Goal: Task Accomplishment & Management: Use online tool/utility

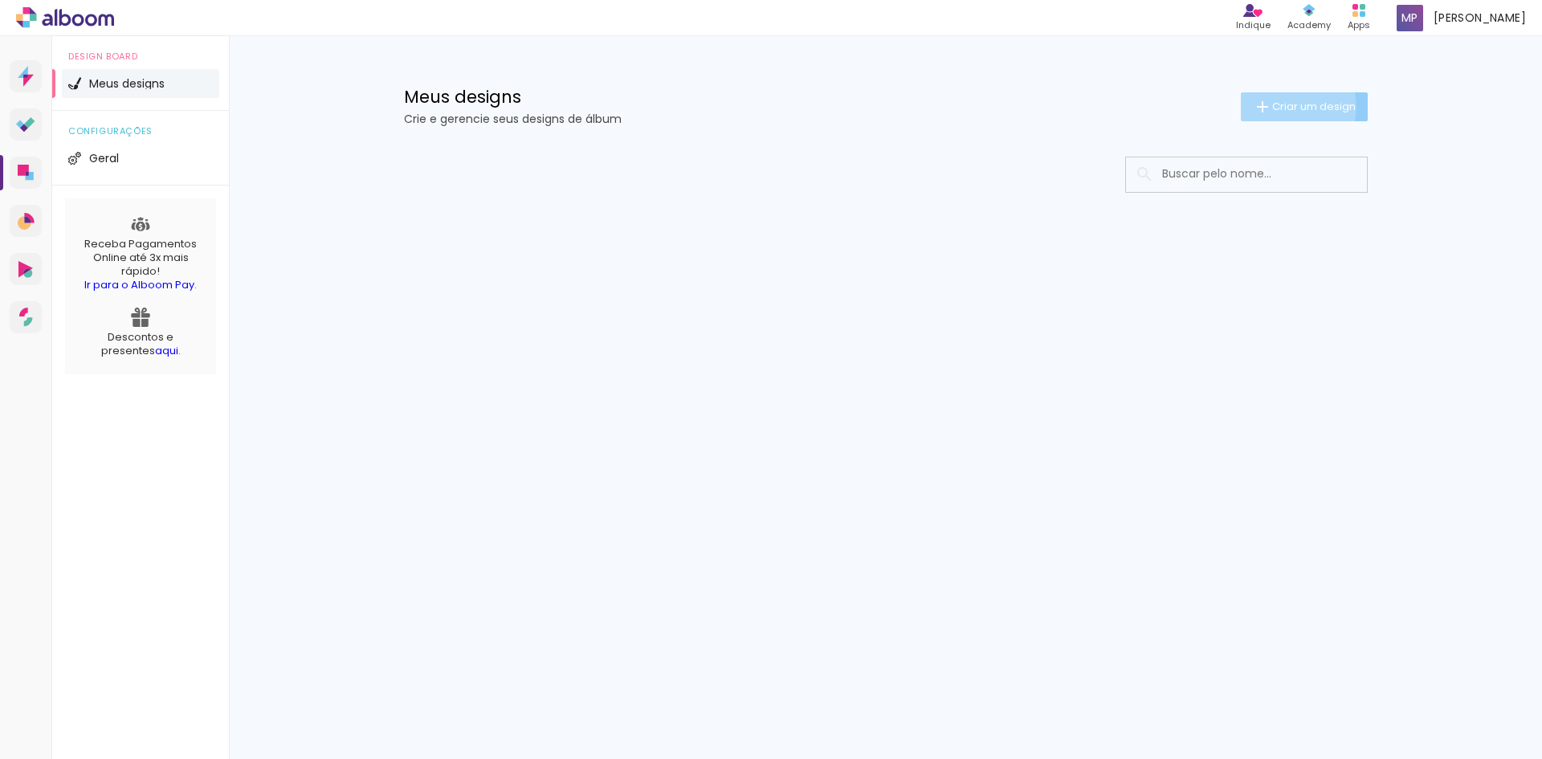
click at [1268, 106] on iron-icon at bounding box center [1262, 106] width 19 height 19
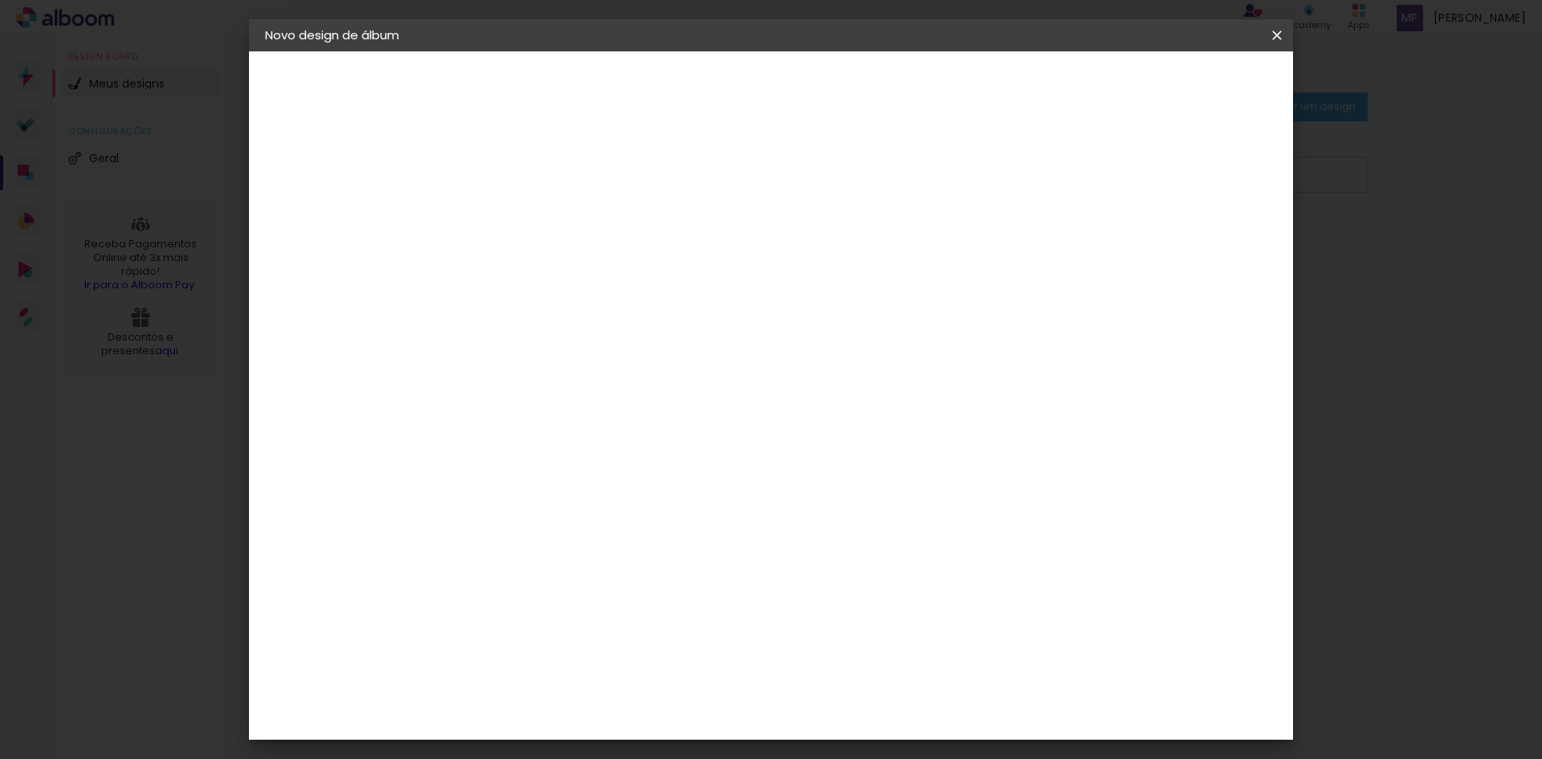
click at [528, 215] on input at bounding box center [528, 215] width 0 height 25
type input "THALES"
type paper-input "THALES"
click at [0, 0] on slot "Avançar" at bounding box center [0, 0] width 0 height 0
click at [0, 0] on slot "Tamanho Livre" at bounding box center [0, 0] width 0 height 0
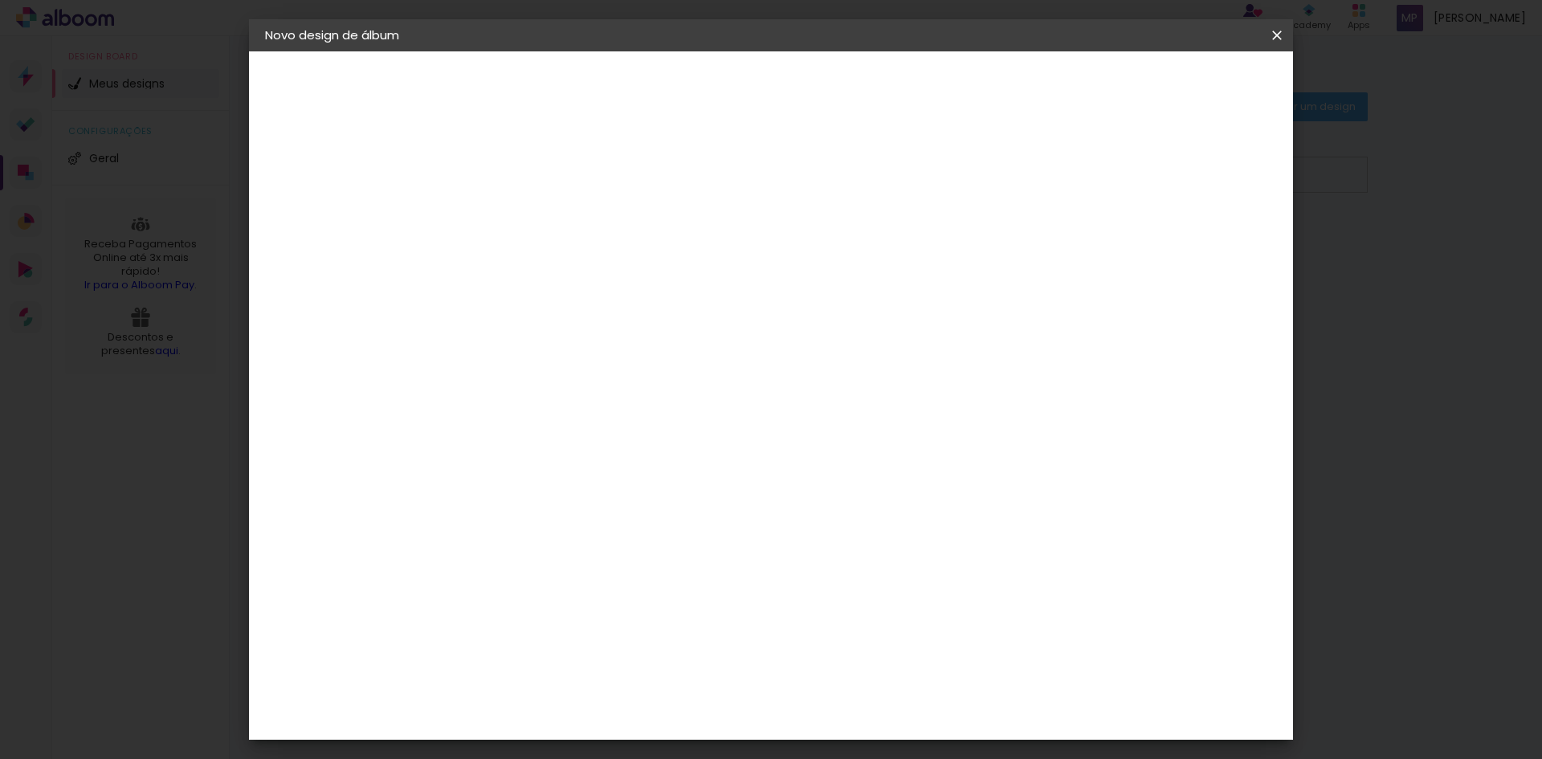
click at [629, 305] on input at bounding box center [569, 306] width 162 height 20
click at [650, 264] on div "País de atuação Brasil" at bounding box center [569, 257] width 162 height 20
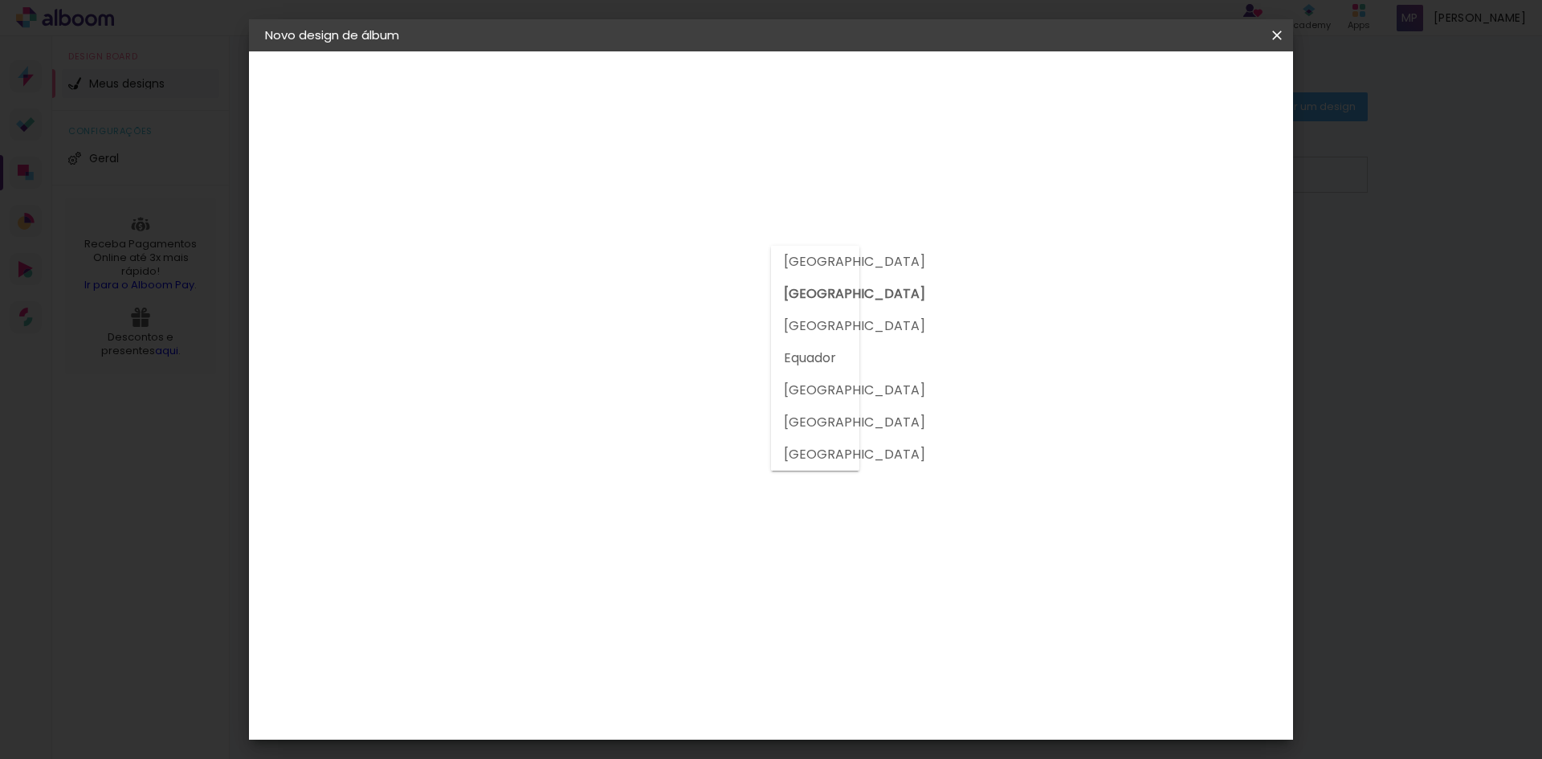
click at [0, 0] on slot "[GEOGRAPHIC_DATA]" at bounding box center [0, 0] width 0 height 0
type input "[GEOGRAPHIC_DATA]"
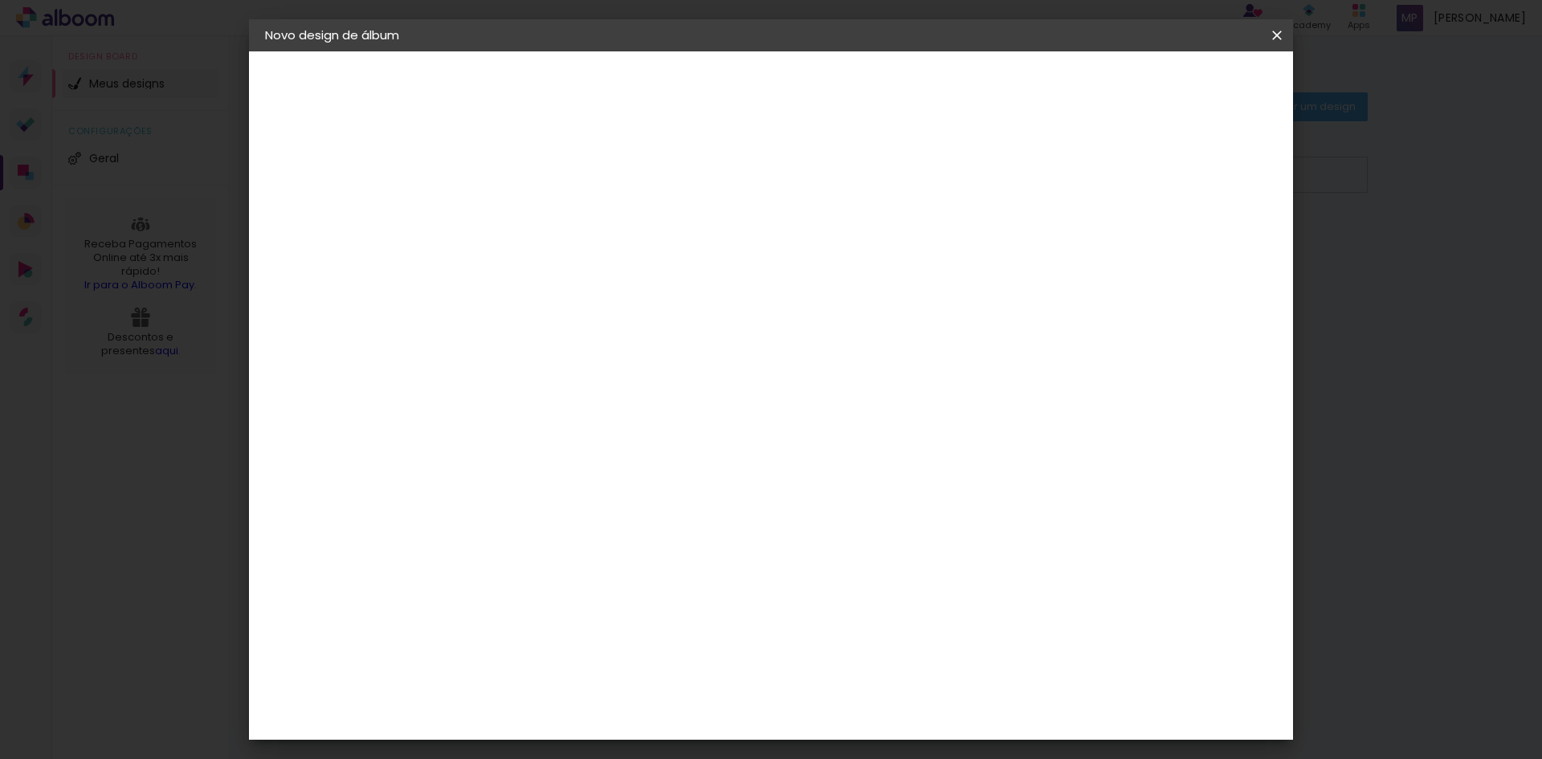
click at [0, 0] on slot "Tamanho Livre" at bounding box center [0, 0] width 0 height 0
click at [0, 0] on slot "Avançar" at bounding box center [0, 0] width 0 height 0
click at [1177, 91] on span "Iniciar design" at bounding box center [1140, 85] width 73 height 11
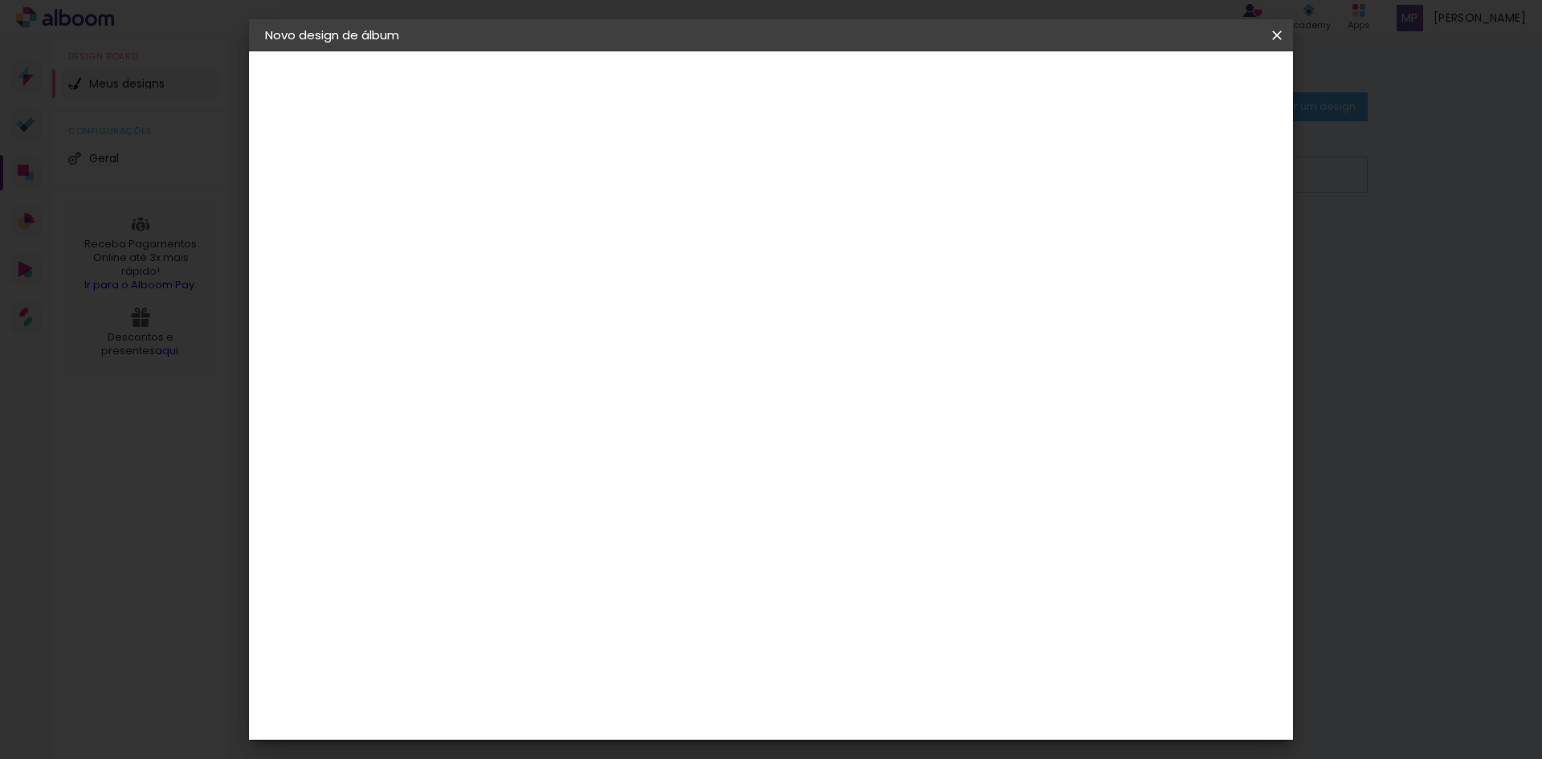
click at [1209, 180] on div "30 cm cm cm mm A maioria das encadernadoras sugere 5mm de sangria." at bounding box center [837, 115] width 759 height 129
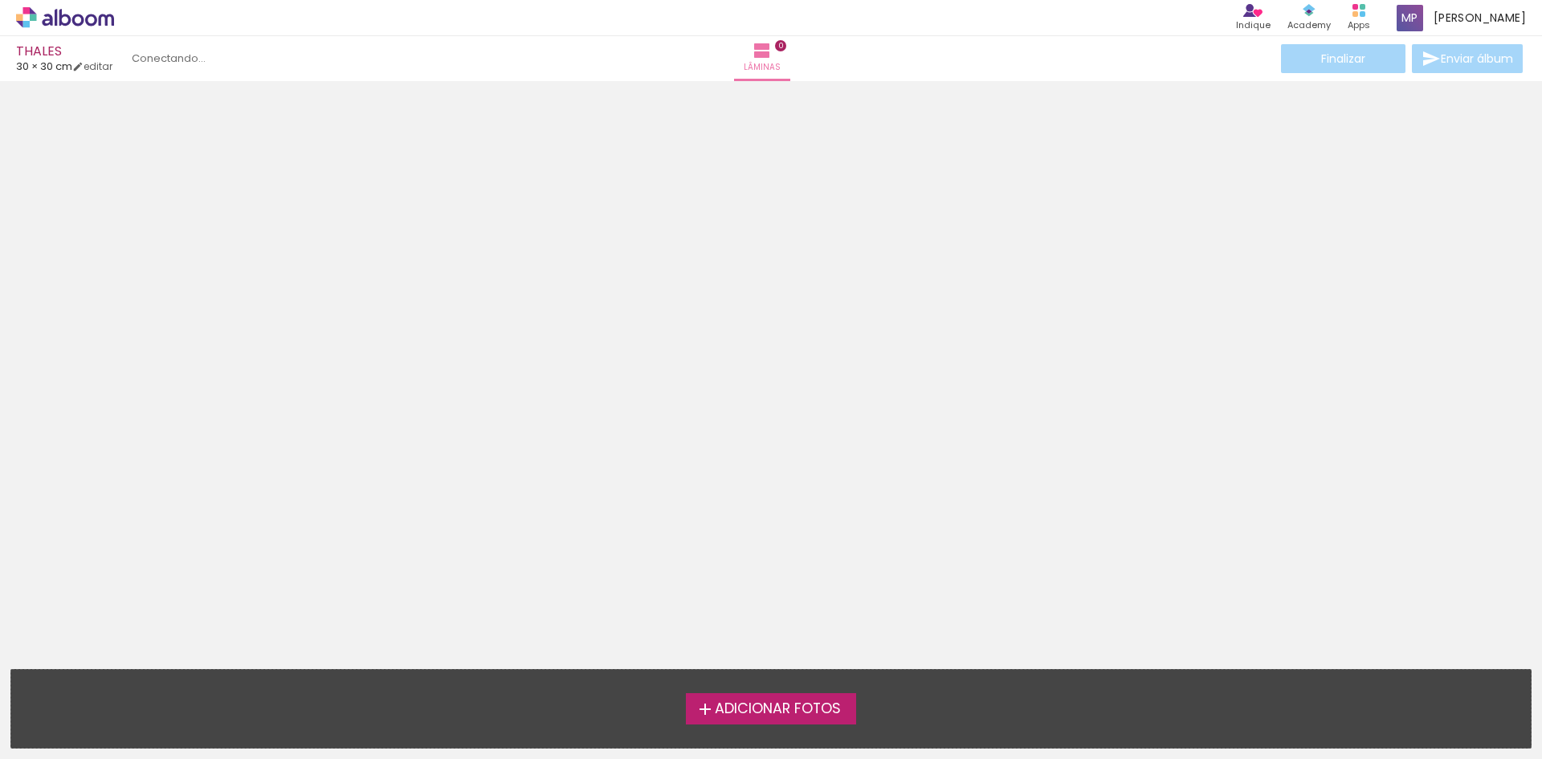
click at [833, 704] on span "Adicionar Fotos" at bounding box center [778, 709] width 126 height 14
click at [0, 0] on input "file" at bounding box center [0, 0] width 0 height 0
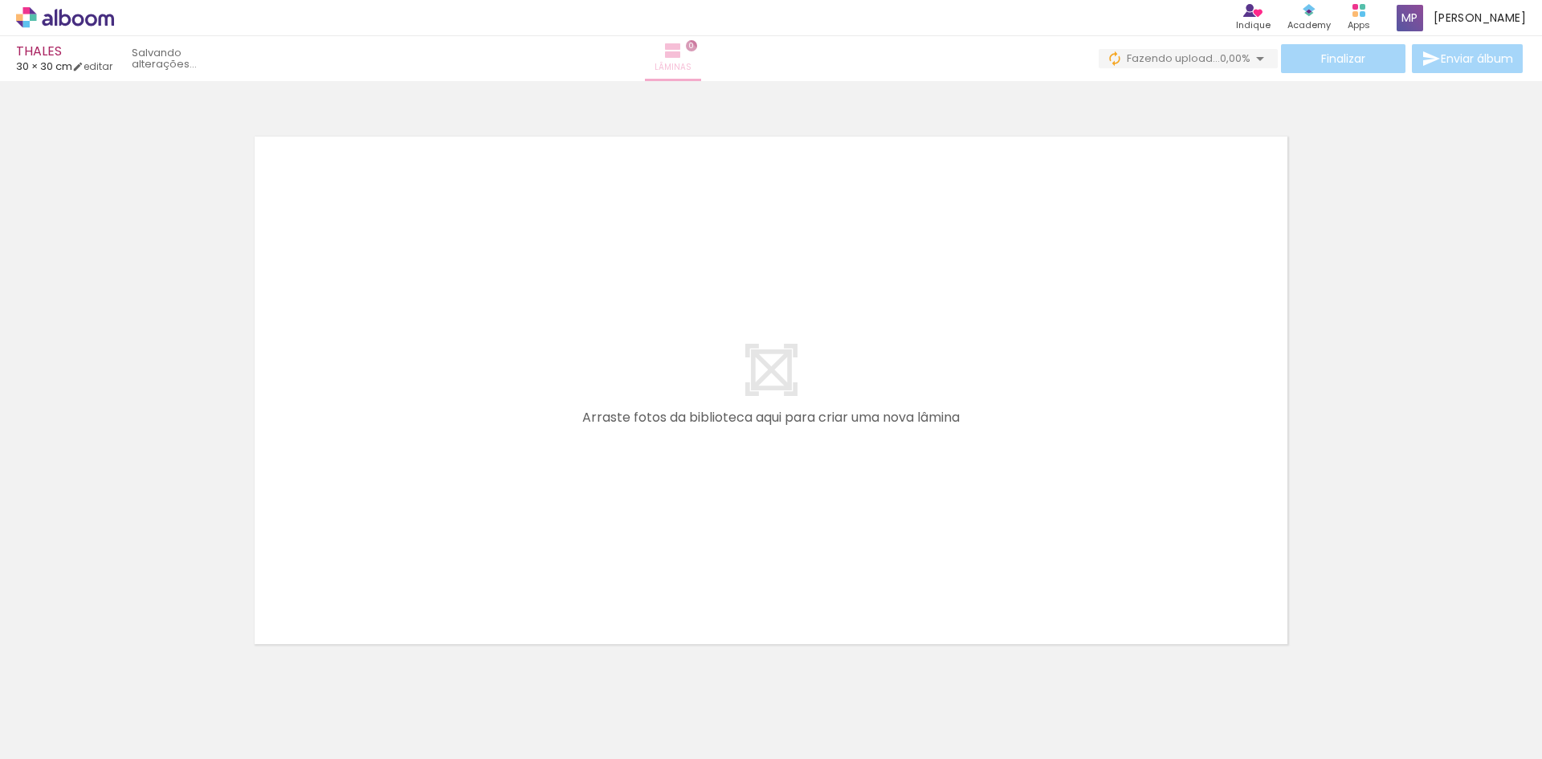
click at [692, 71] on span "Lâminas" at bounding box center [673, 67] width 37 height 14
click at [754, 375] on quentale-layouter at bounding box center [771, 390] width 1051 height 525
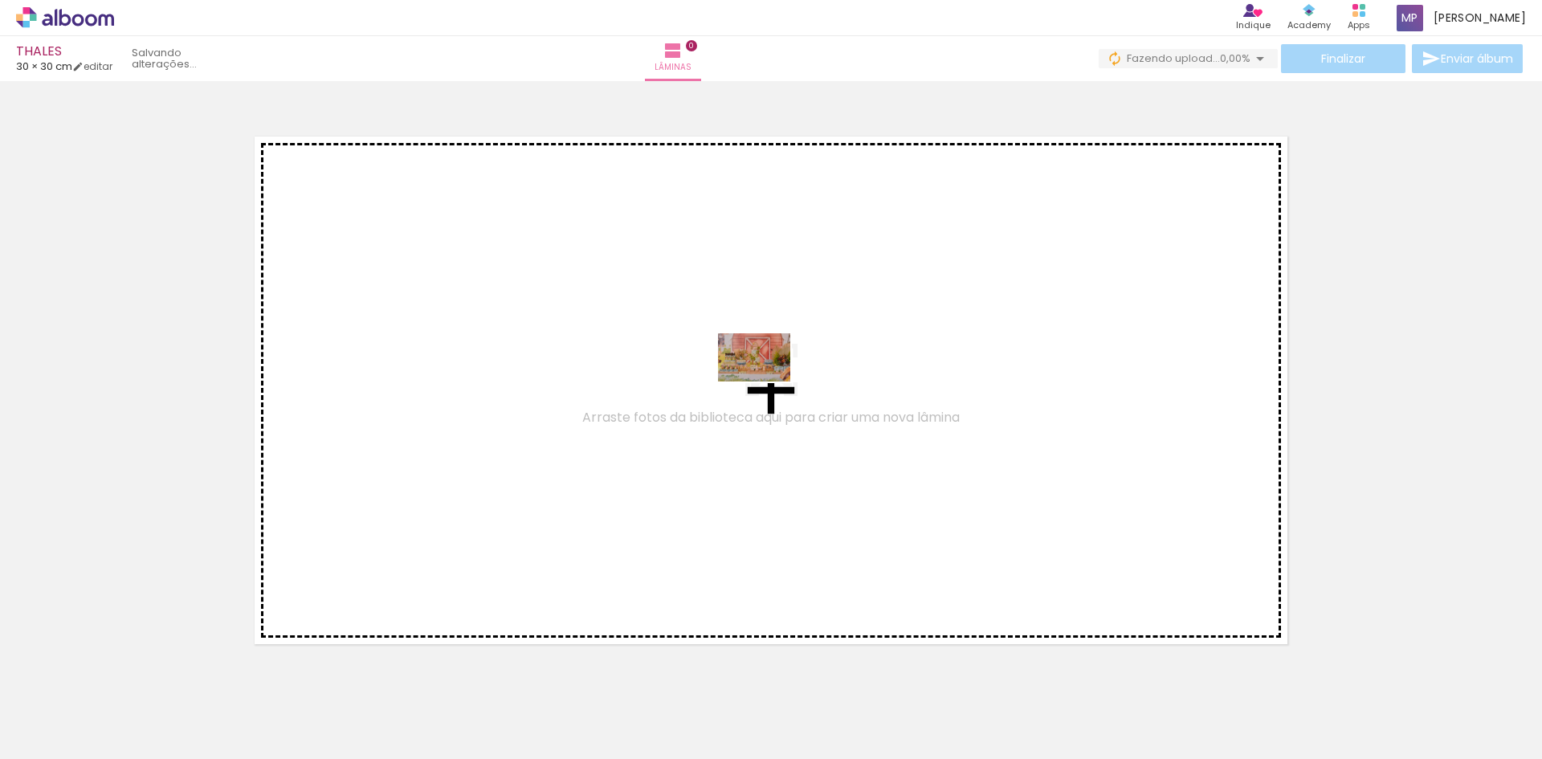
drag, startPoint x: 176, startPoint y: 699, endPoint x: 766, endPoint y: 382, distance: 670.3
click at [766, 382] on quentale-workspace at bounding box center [771, 379] width 1542 height 759
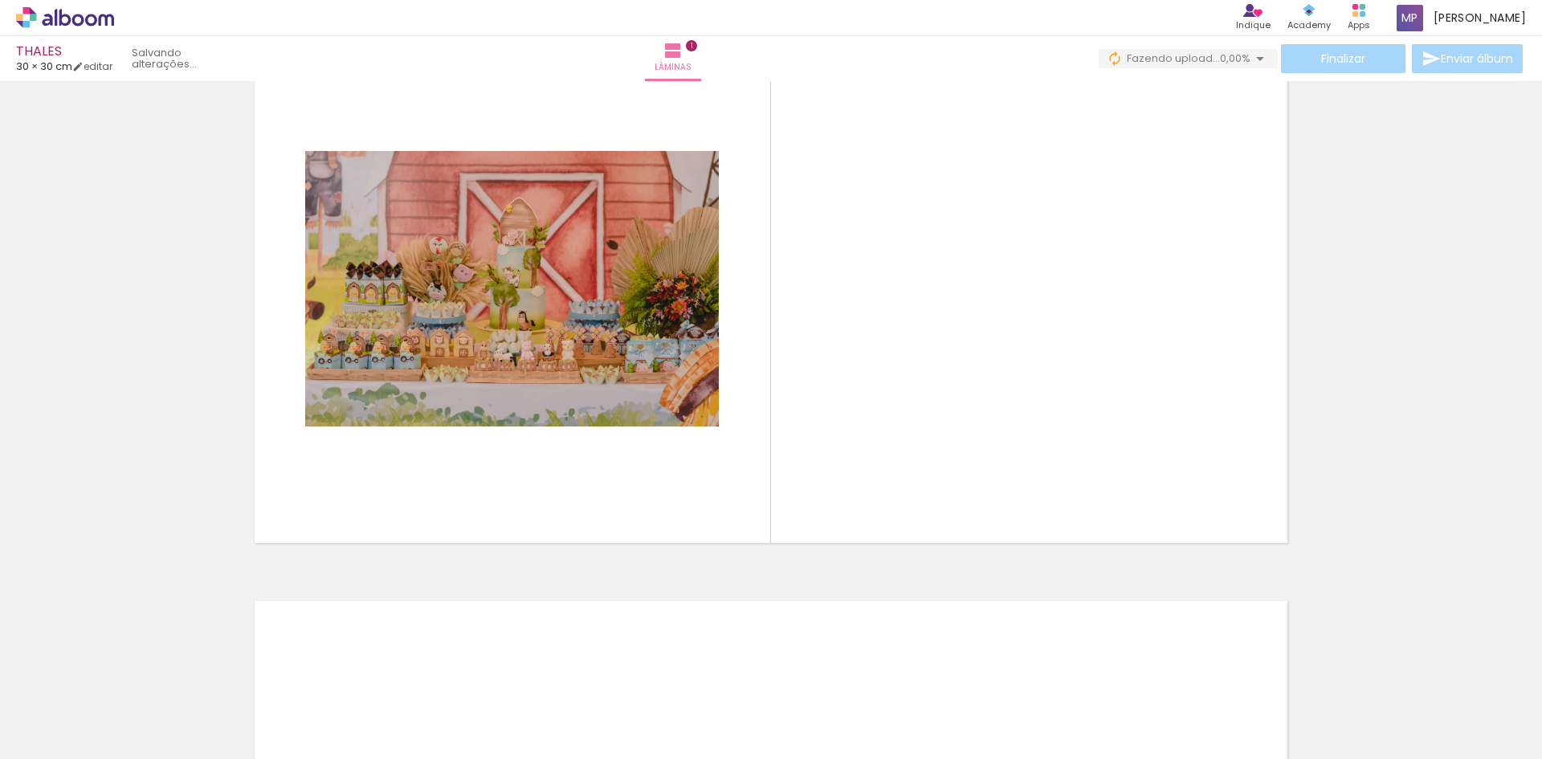
scroll to position [21, 0]
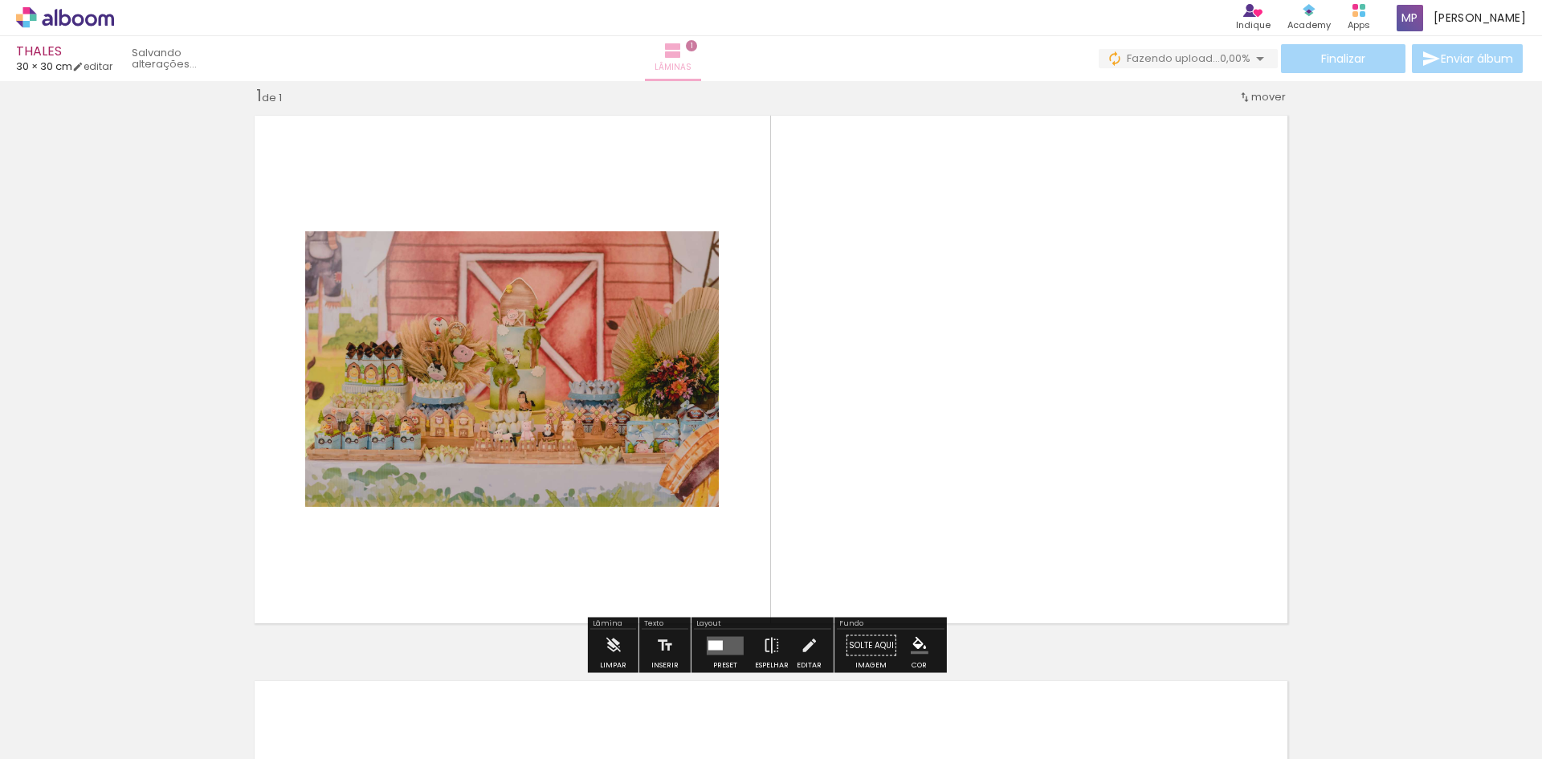
click at [697, 47] on span "1" at bounding box center [691, 45] width 11 height 11
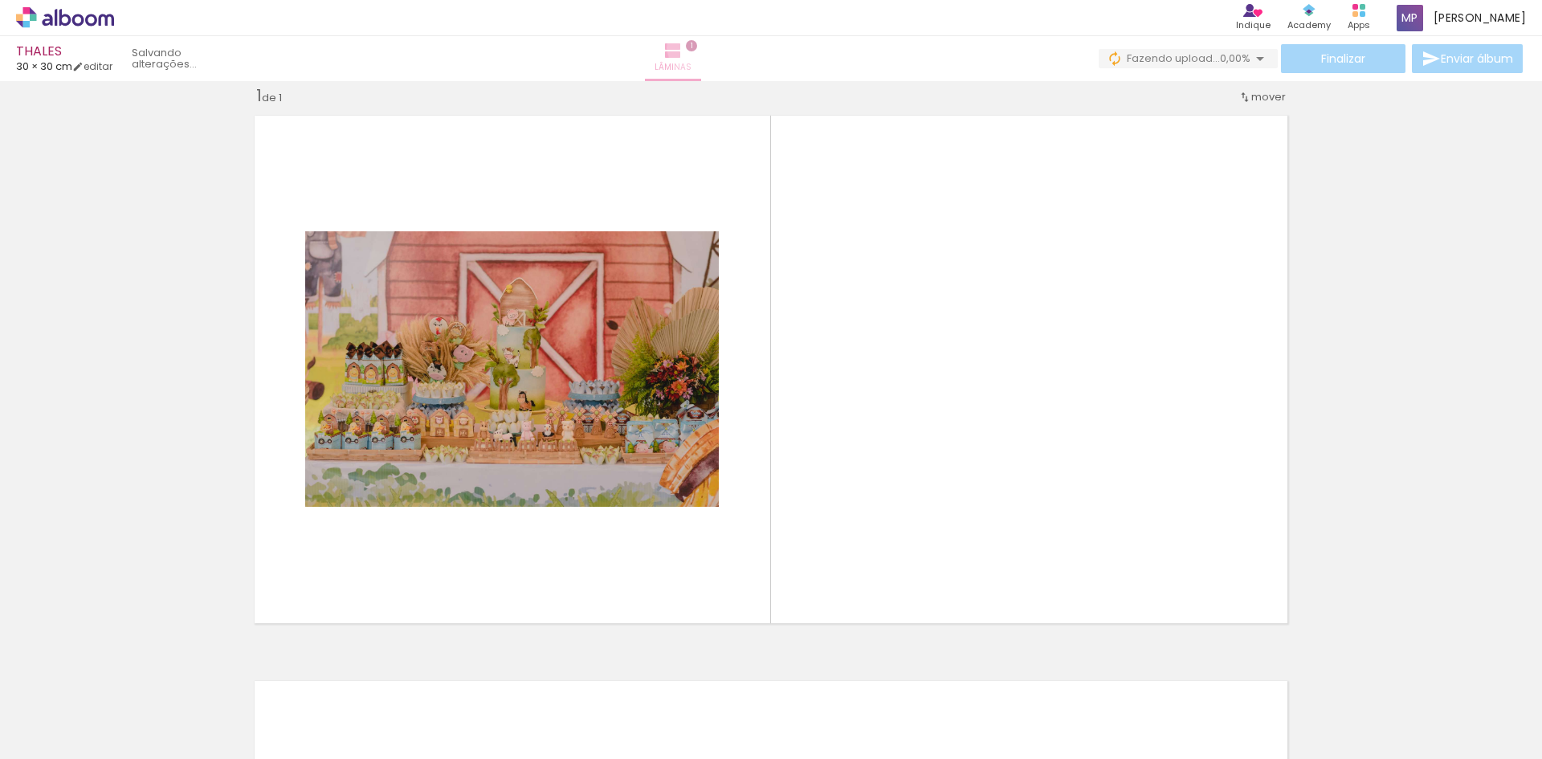
click at [697, 47] on span "1" at bounding box center [691, 45] width 11 height 11
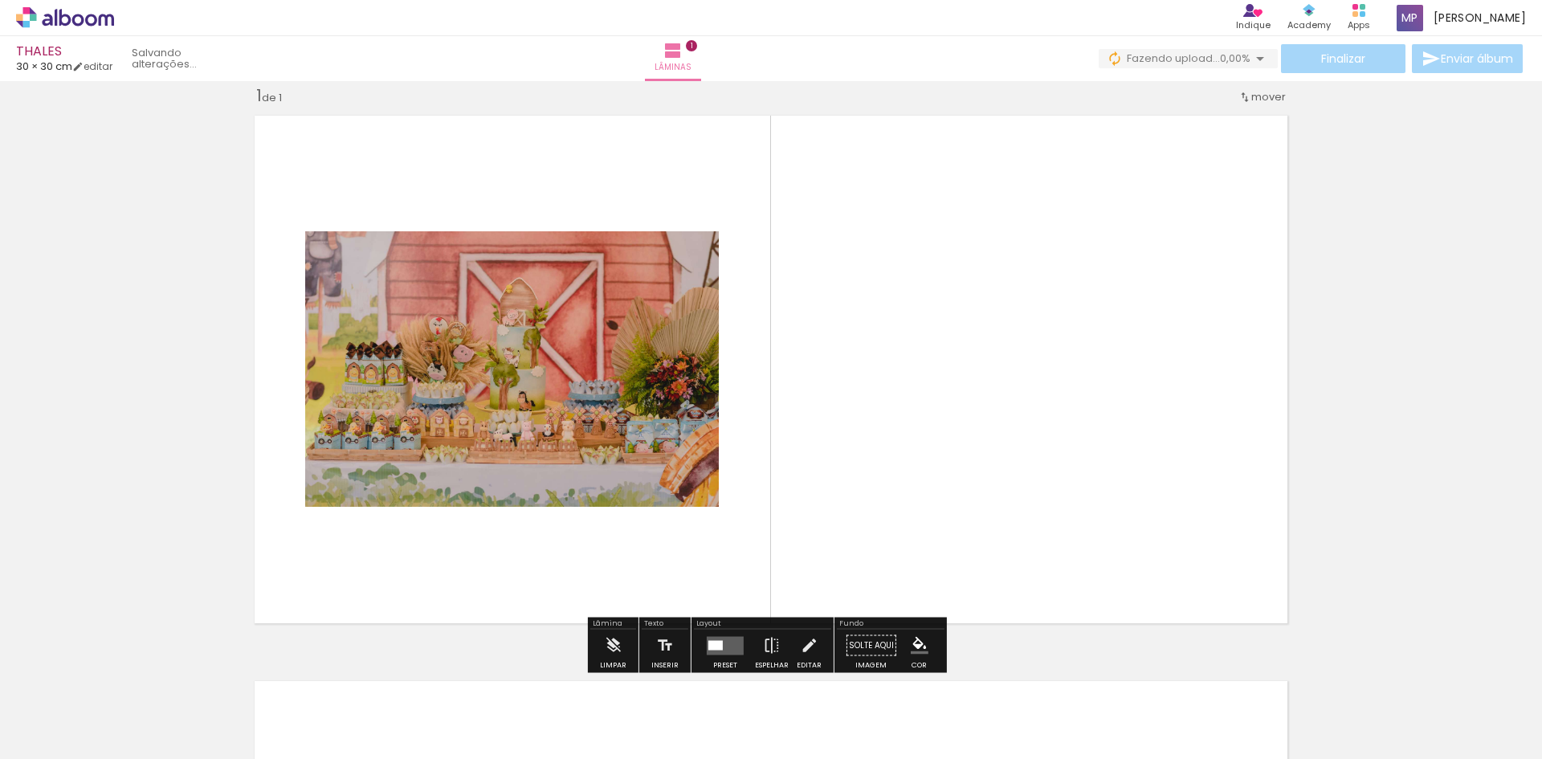
click at [1408, 295] on div "Inserir lâmina 1 de 1" at bounding box center [771, 632] width 1542 height 1132
click at [608, 644] on iron-icon at bounding box center [613, 646] width 18 height 32
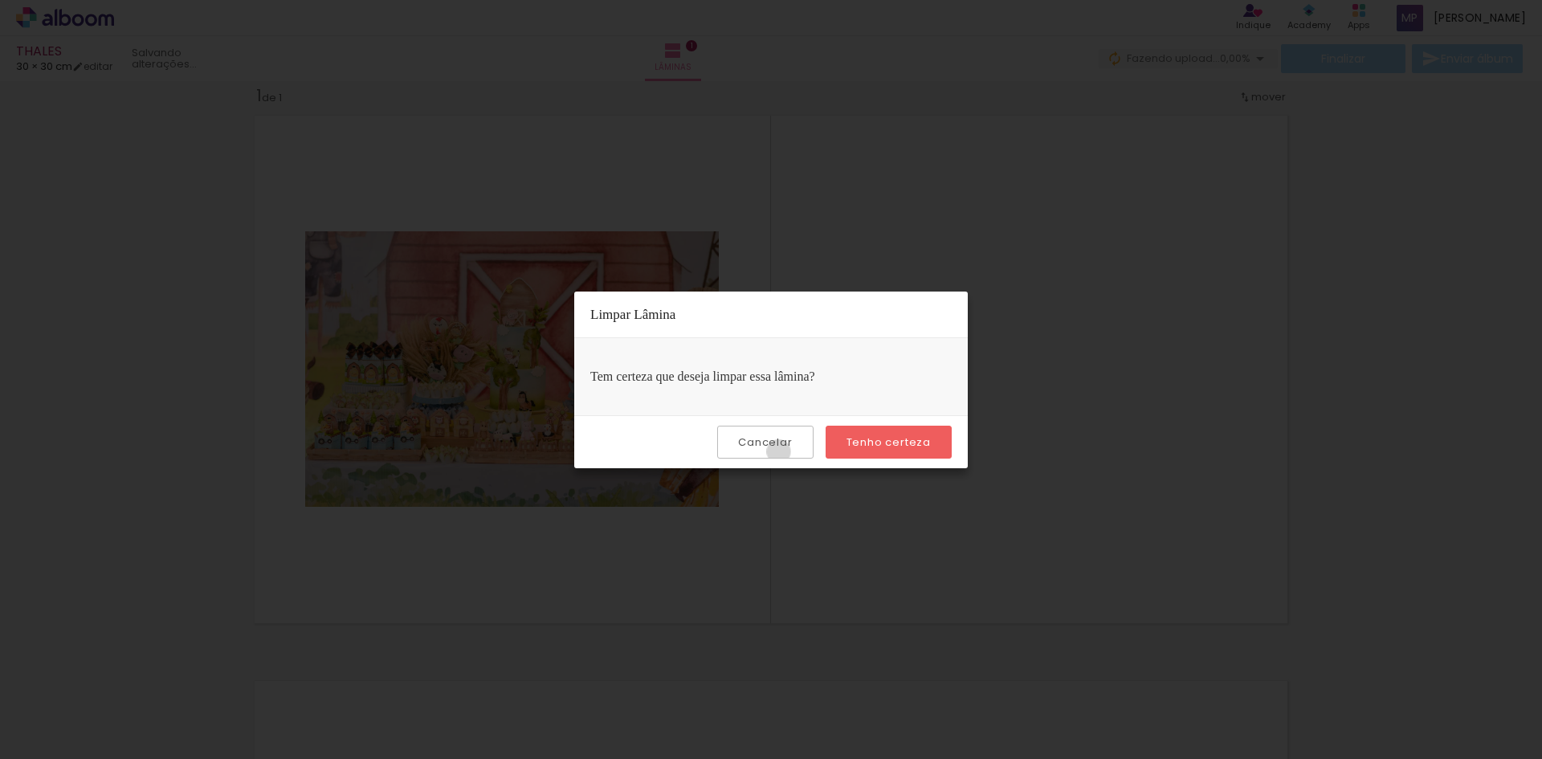
click at [782, 451] on paper-button "Cancelar" at bounding box center [765, 442] width 96 height 33
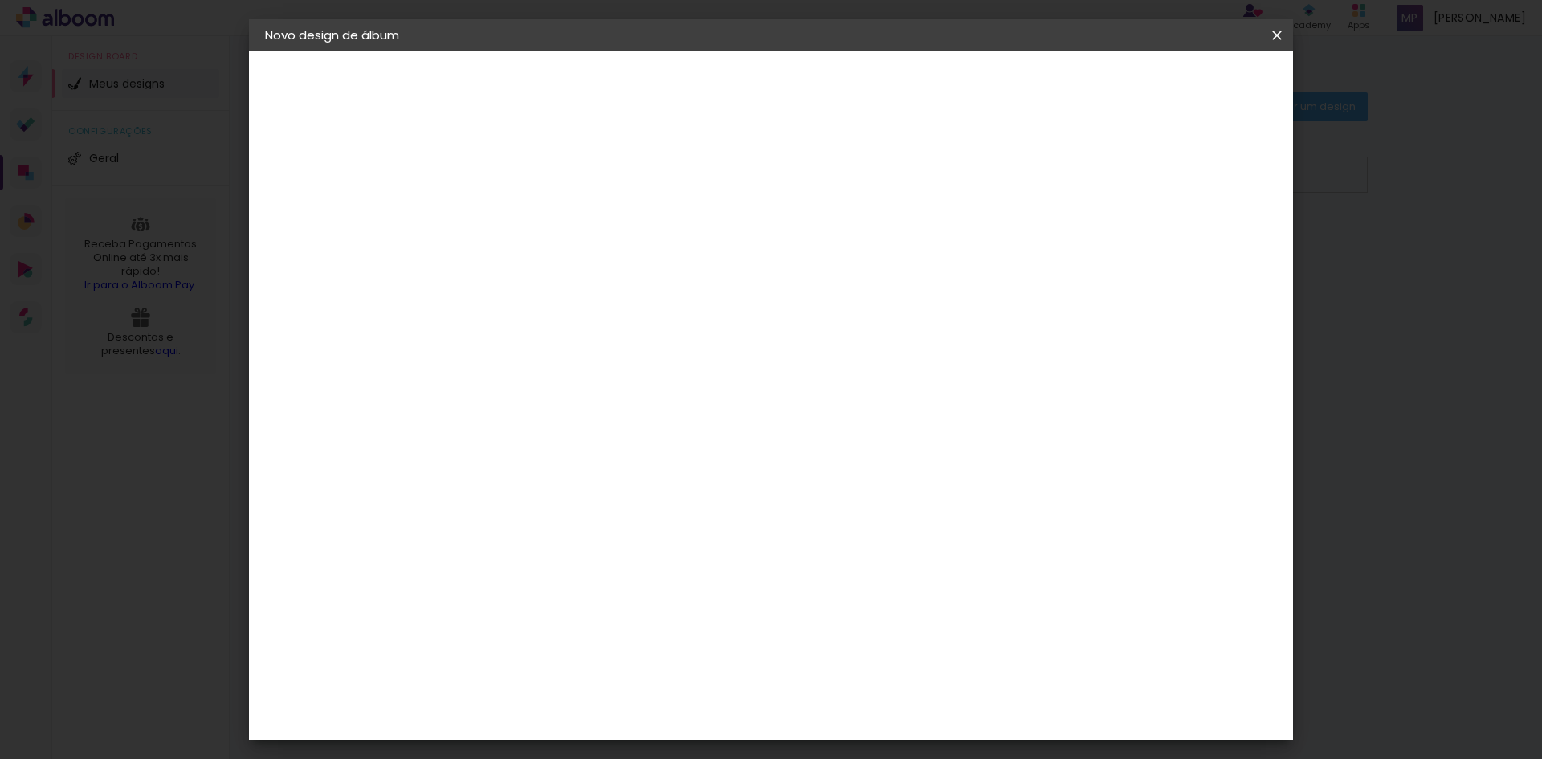
click at [294, 100] on div "1. Informações Preenchendo título... THALES 2. Especificações Fornecedor Escolh…" at bounding box center [353, 75] width 209 height 48
click at [300, 100] on div "1. Informações Preenchendo título... THALES 2. Especificações Fornecedor Escolh…" at bounding box center [353, 75] width 209 height 48
drag, startPoint x: 583, startPoint y: 410, endPoint x: 576, endPoint y: 203, distance: 207.4
click at [576, 203] on div "30 cm cm cm mm A maioria das encadernadoras sugere 5mm de sangria." at bounding box center [837, 267] width 759 height 129
click at [575, 203] on div "30 cm cm cm mm A maioria das encadernadoras sugere 5mm de sangria." at bounding box center [837, 267] width 759 height 129
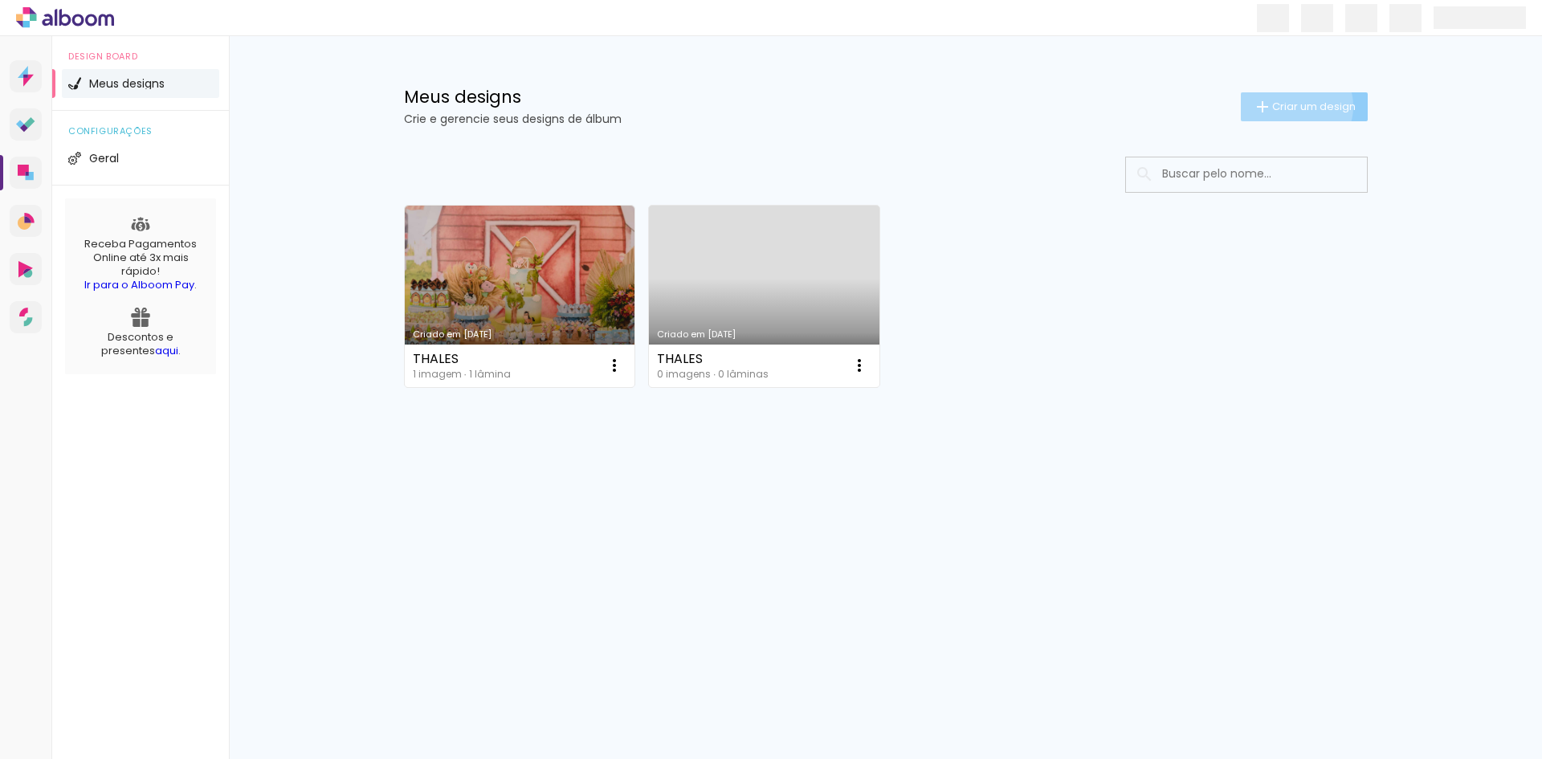
click at [1291, 106] on span "Criar um design" at bounding box center [1314, 106] width 84 height 10
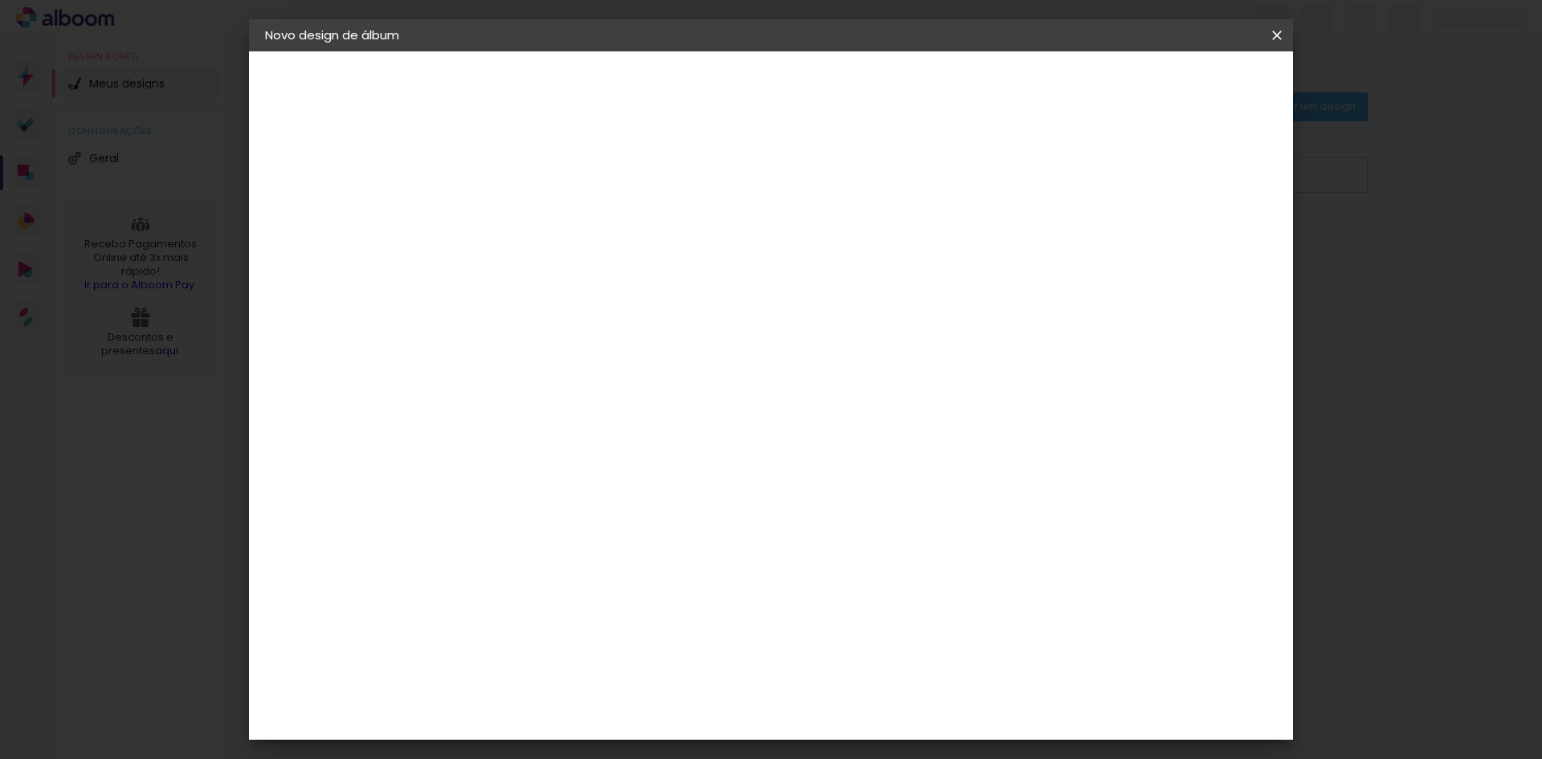
click at [528, 228] on div at bounding box center [528, 229] width 0 height 2
drag, startPoint x: 833, startPoint y: 225, endPoint x: 552, endPoint y: 207, distance: 281.7
click at [500, 188] on div "Informações Dê um título ao seu álbum. Avançar" at bounding box center [528, 119] width 140 height 137
drag, startPoint x: 760, startPoint y: 210, endPoint x: 619, endPoint y: 223, distance: 141.2
click at [598, 188] on div "Informações Dê um título ao seu álbum. Avançar" at bounding box center [528, 119] width 140 height 137
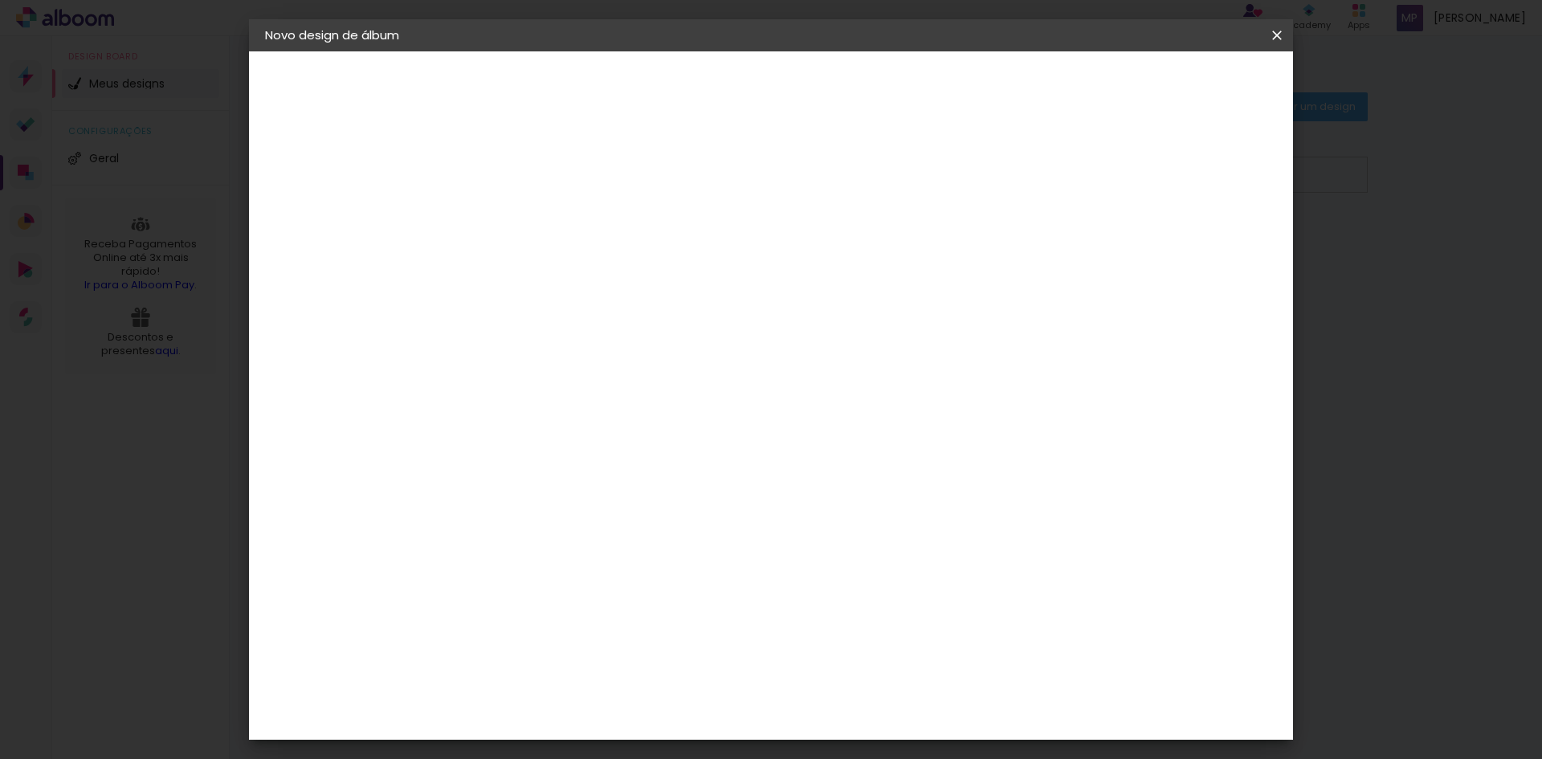
type input "Aniversário Thales"
type paper-input "Aniversário Thales"
click at [692, 96] on paper-button "Avançar" at bounding box center [653, 84] width 79 height 27
click at [557, 350] on div "Digipix Pro" at bounding box center [537, 363] width 40 height 26
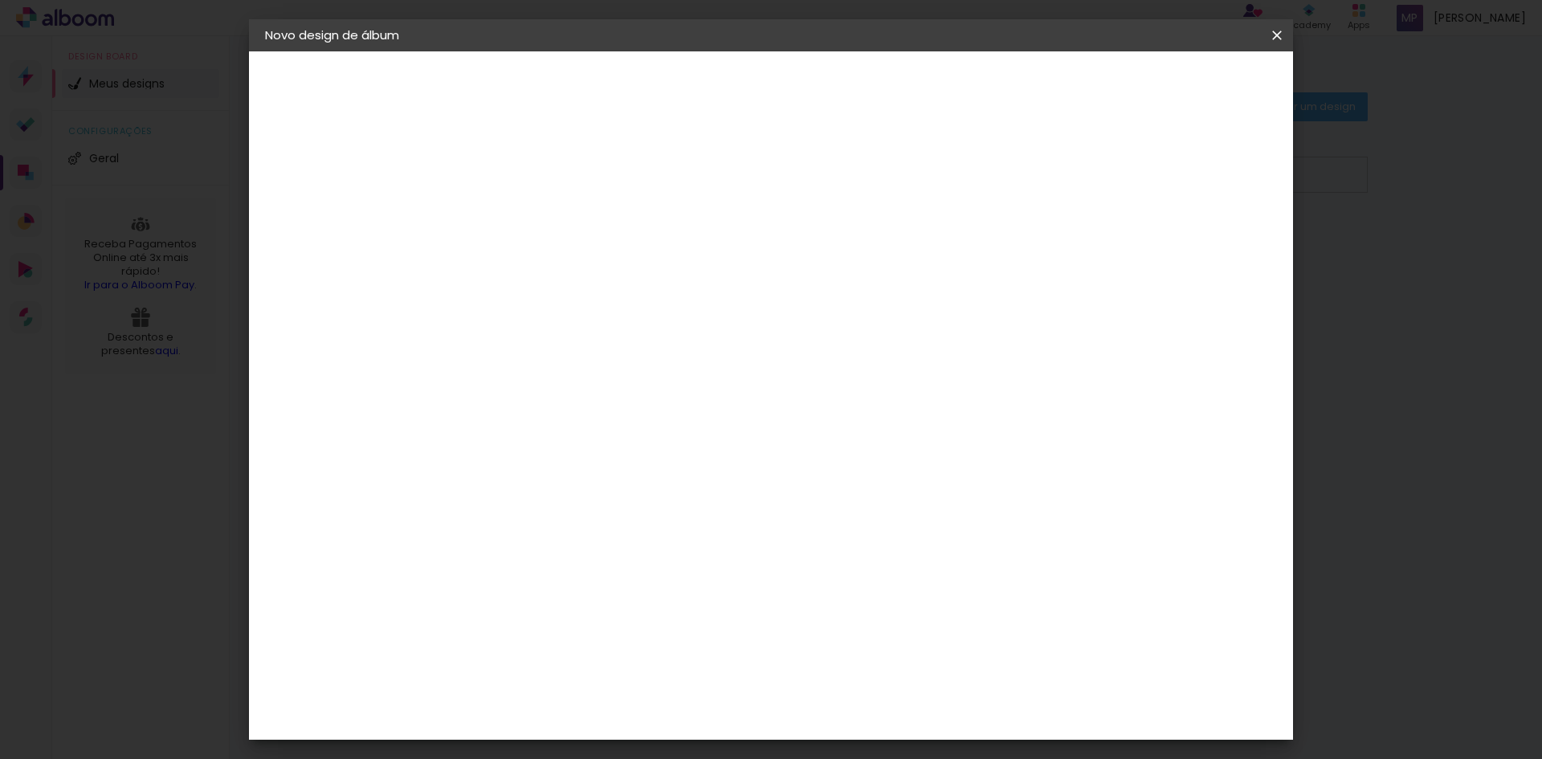
click at [0, 0] on slot "Avançar" at bounding box center [0, 0] width 0 height 0
click at [610, 270] on iron-icon at bounding box center [599, 279] width 19 height 19
click at [0, 0] on slot "180° Photo HD Prime" at bounding box center [0, 0] width 0 height 0
click at [552, 339] on div at bounding box center [542, 336] width 19 height 13
click at [744, 267] on iron-icon at bounding box center [734, 263] width 19 height 19
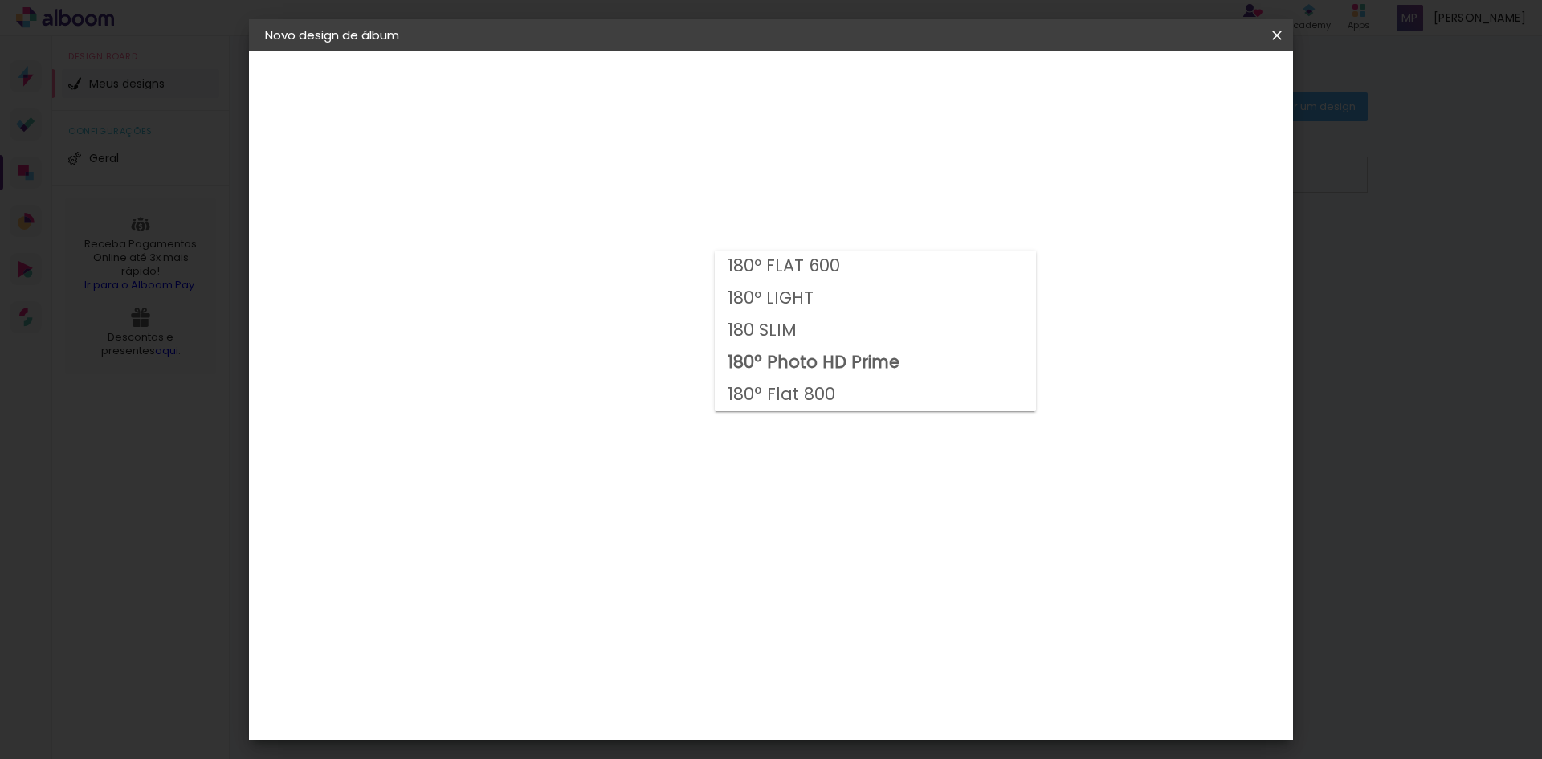
click at [1015, 267] on paper-item "180º FLAT 600" at bounding box center [875, 267] width 321 height 32
type input "180º FLAT 600"
click at [636, 415] on span "29.7 × 21.0" at bounding box center [599, 431] width 75 height 33
click at [0, 0] on slot "Avançar" at bounding box center [0, 0] width 0 height 0
click at [1086, 176] on div at bounding box center [1079, 173] width 14 height 14
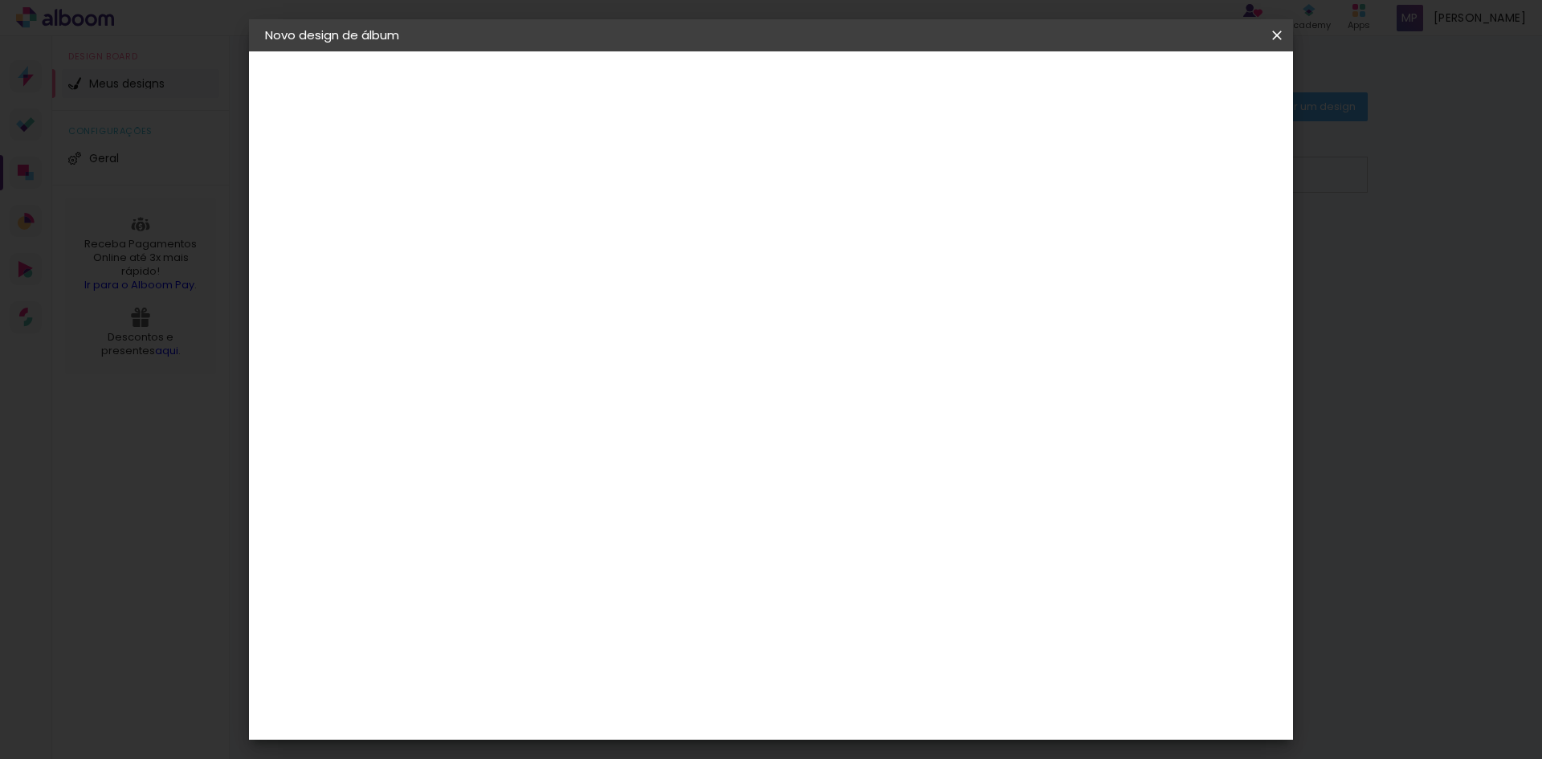
type paper-checkbox "on"
click at [1193, 97] on paper-button "Iniciar design" at bounding box center [1140, 84] width 105 height 27
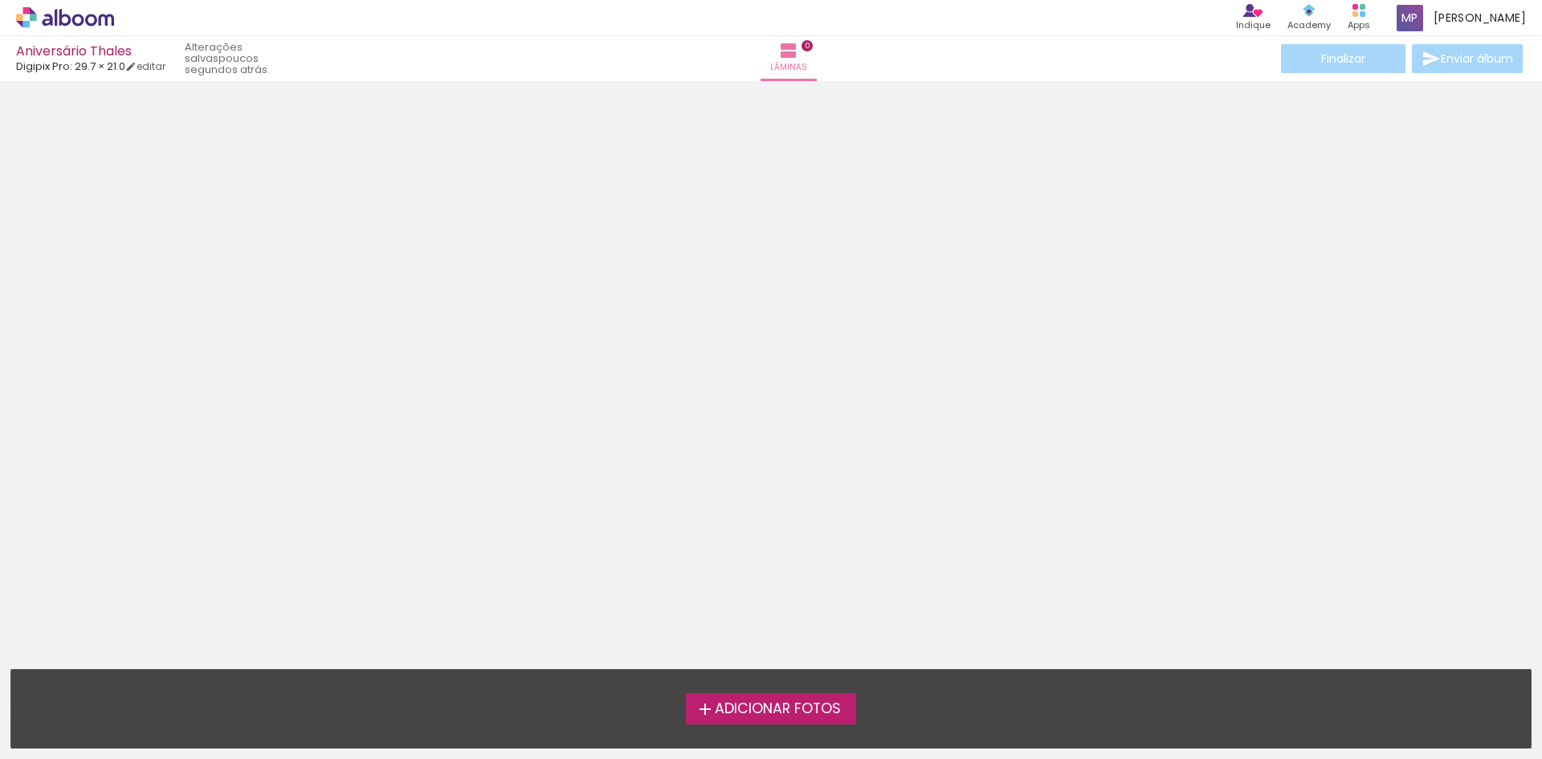
click at [700, 704] on iron-icon at bounding box center [705, 709] width 19 height 19
click at [0, 0] on input "file" at bounding box center [0, 0] width 0 height 0
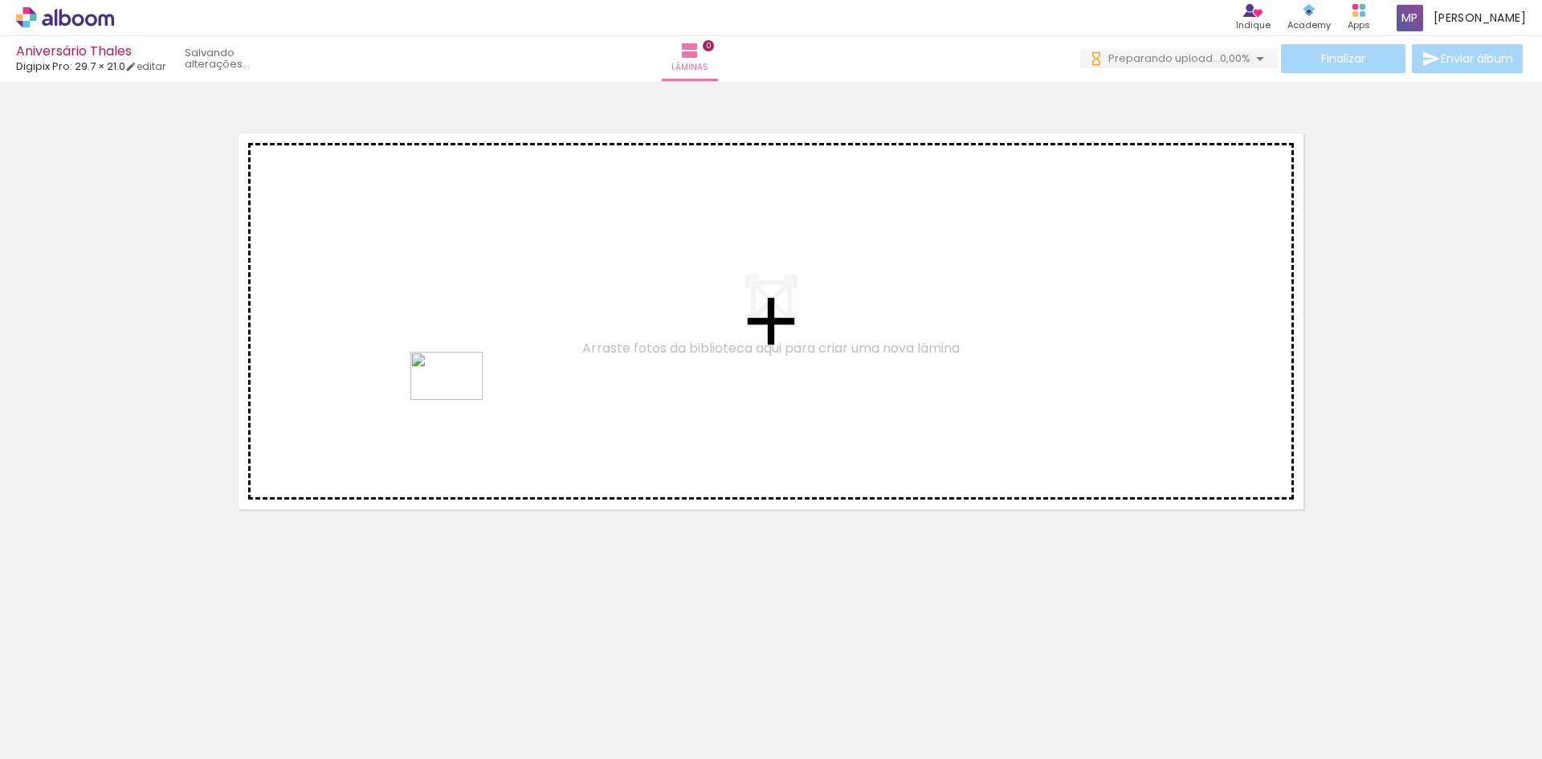
drag, startPoint x: 234, startPoint y: 716, endPoint x: 287, endPoint y: 560, distance: 164.6
click at [459, 378] on quentale-workspace at bounding box center [771, 379] width 1542 height 759
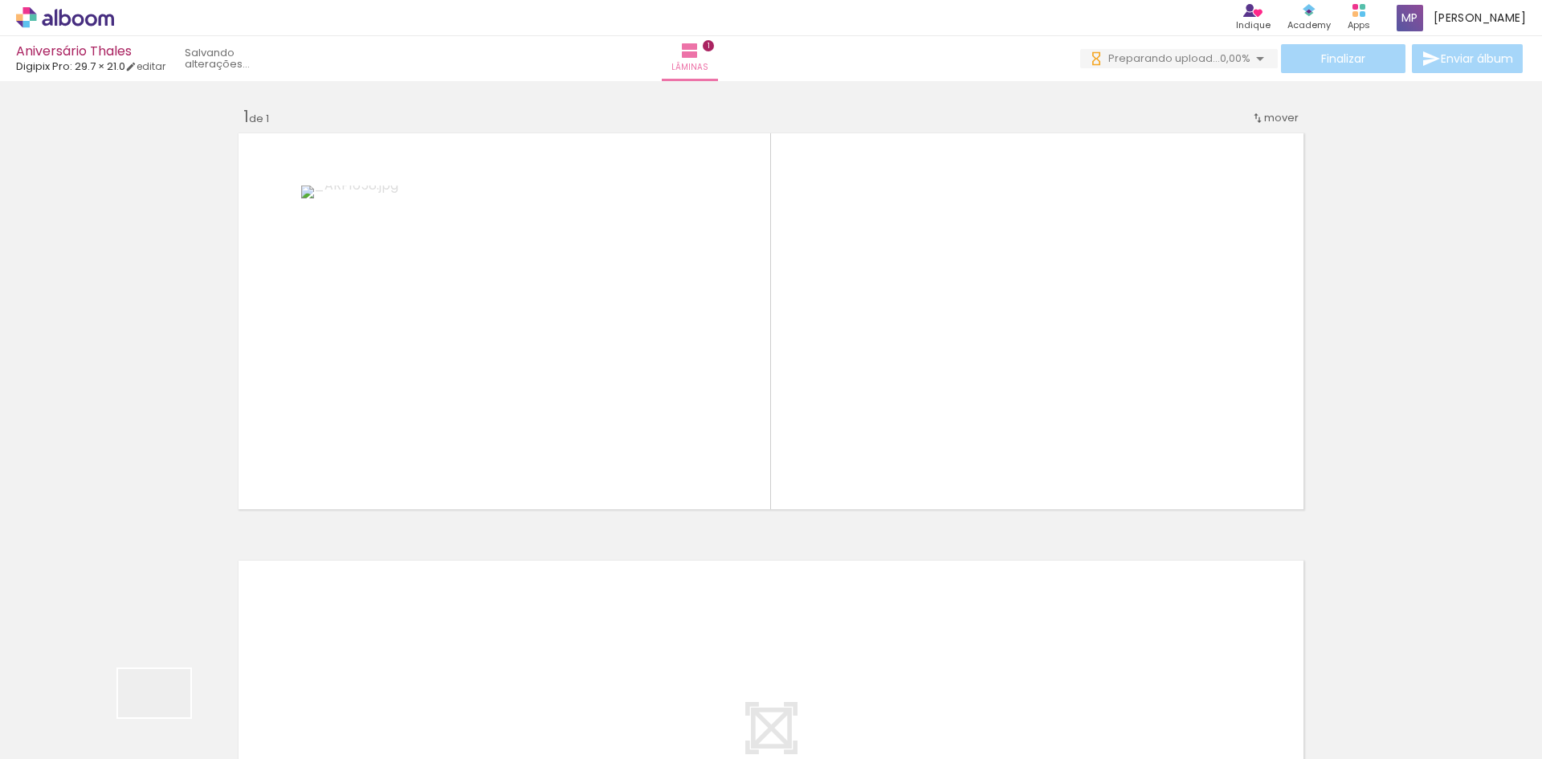
drag, startPoint x: 161, startPoint y: 728, endPoint x: 166, endPoint y: 717, distance: 11.5
click at [166, 717] on div at bounding box center [161, 704] width 80 height 53
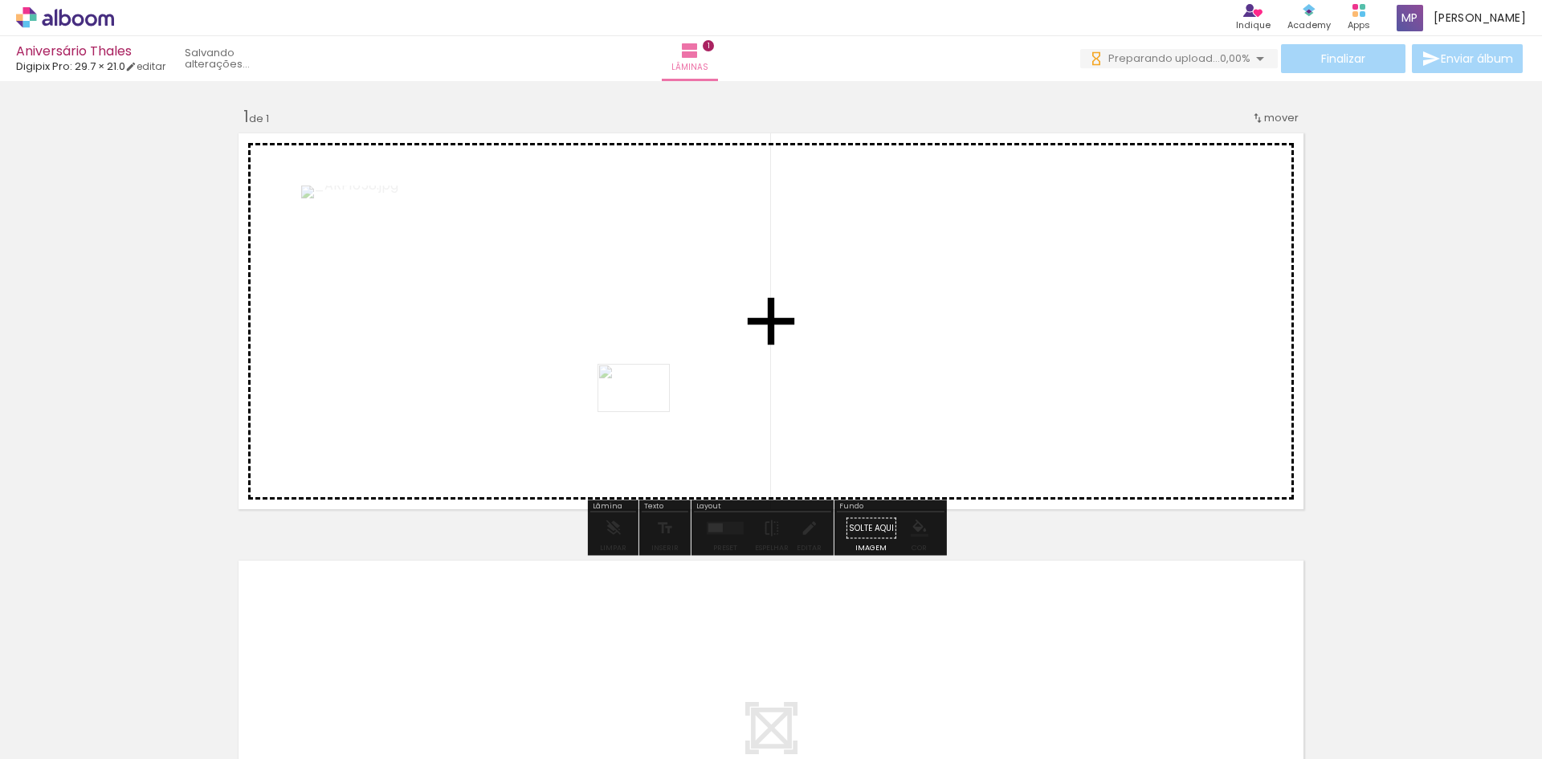
drag, startPoint x: 270, startPoint y: 713, endPoint x: 646, endPoint y: 412, distance: 481.8
click at [646, 412] on quentale-workspace at bounding box center [771, 379] width 1542 height 759
drag, startPoint x: 457, startPoint y: 707, endPoint x: 619, endPoint y: 321, distance: 419.1
click at [619, 321] on quentale-workspace at bounding box center [771, 379] width 1542 height 759
drag, startPoint x: 363, startPoint y: 721, endPoint x: 951, endPoint y: 399, distance: 670.1
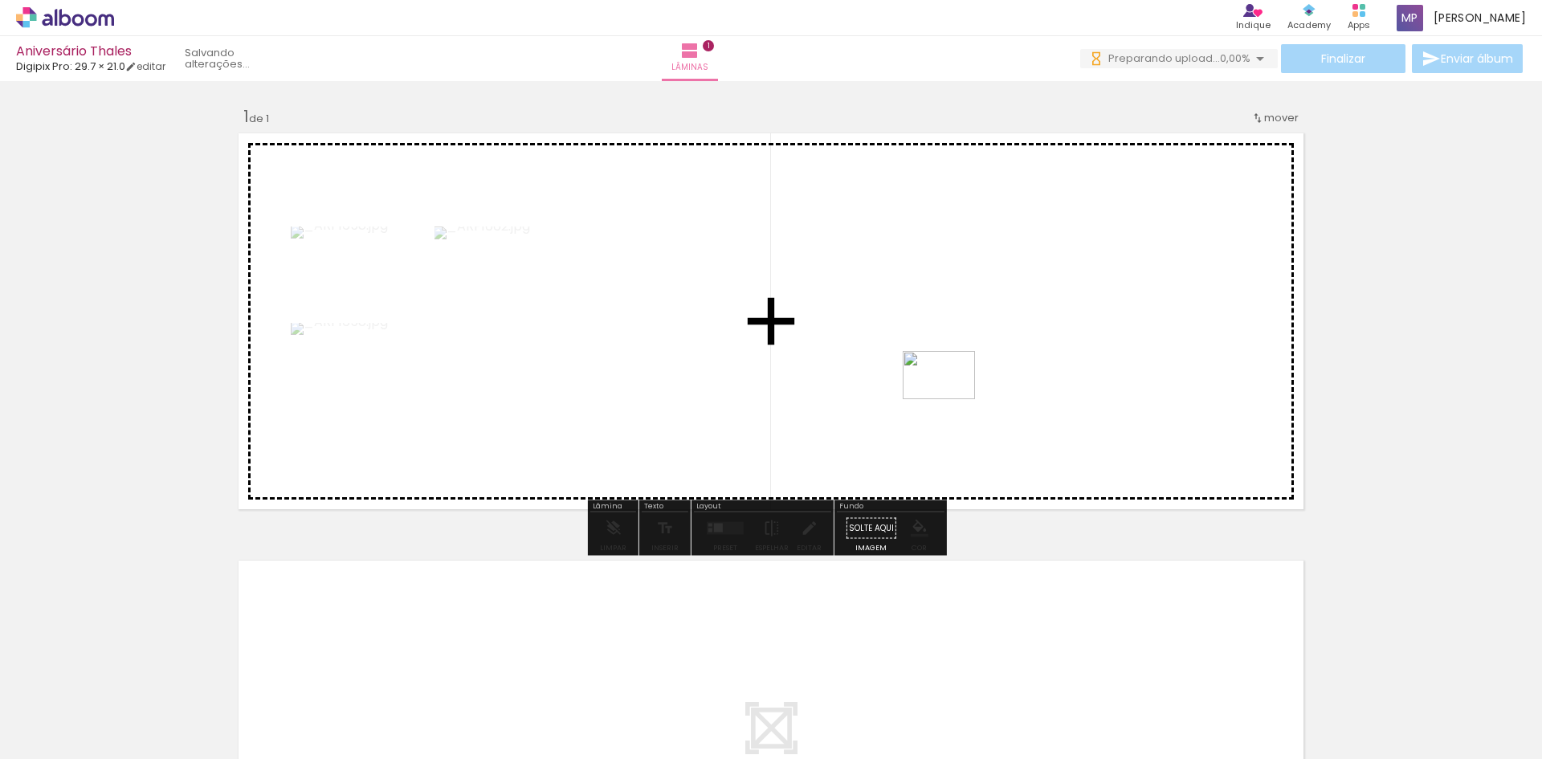
click at [951, 399] on quentale-workspace at bounding box center [771, 379] width 1542 height 759
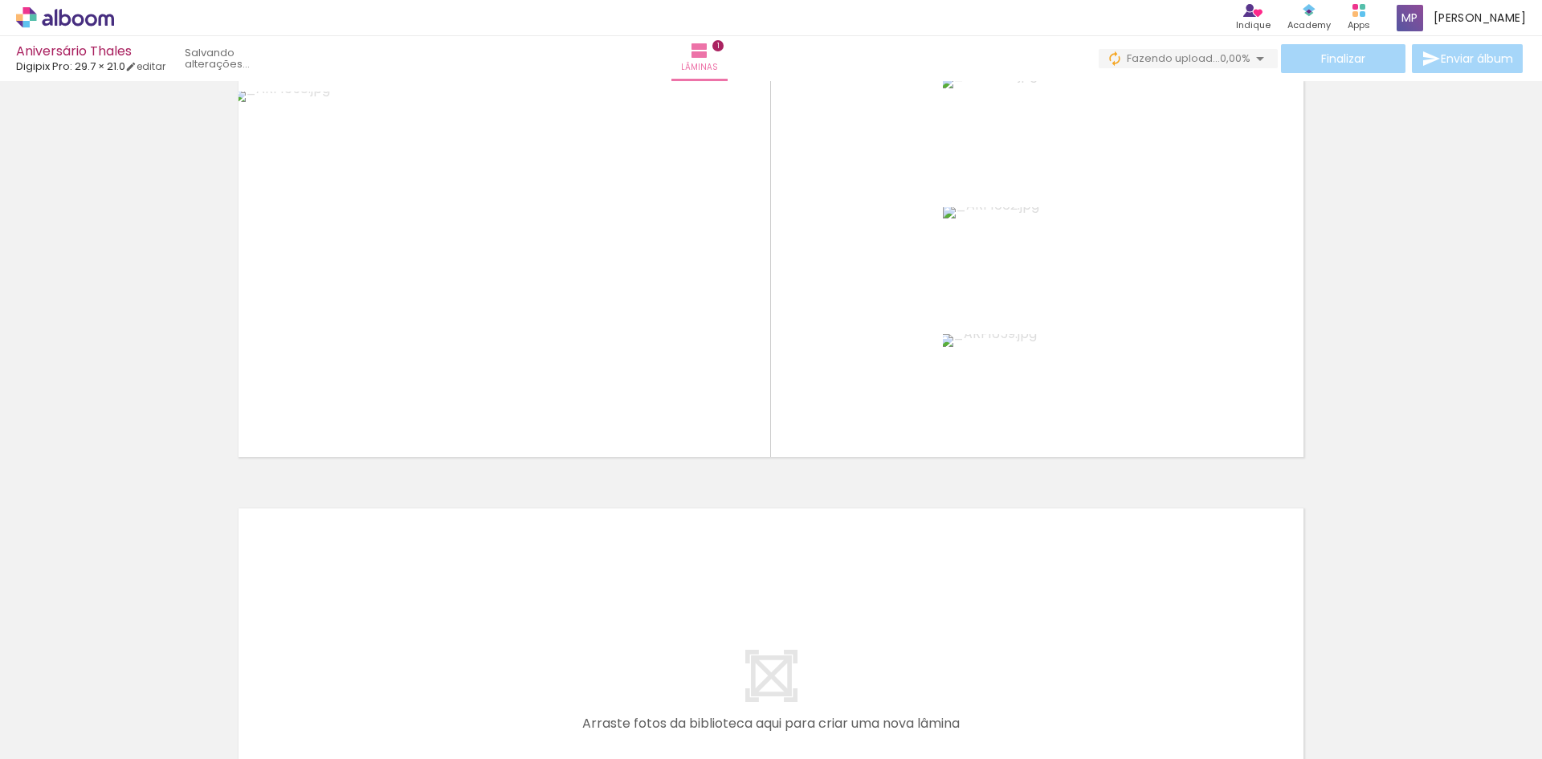
scroll to position [80, 0]
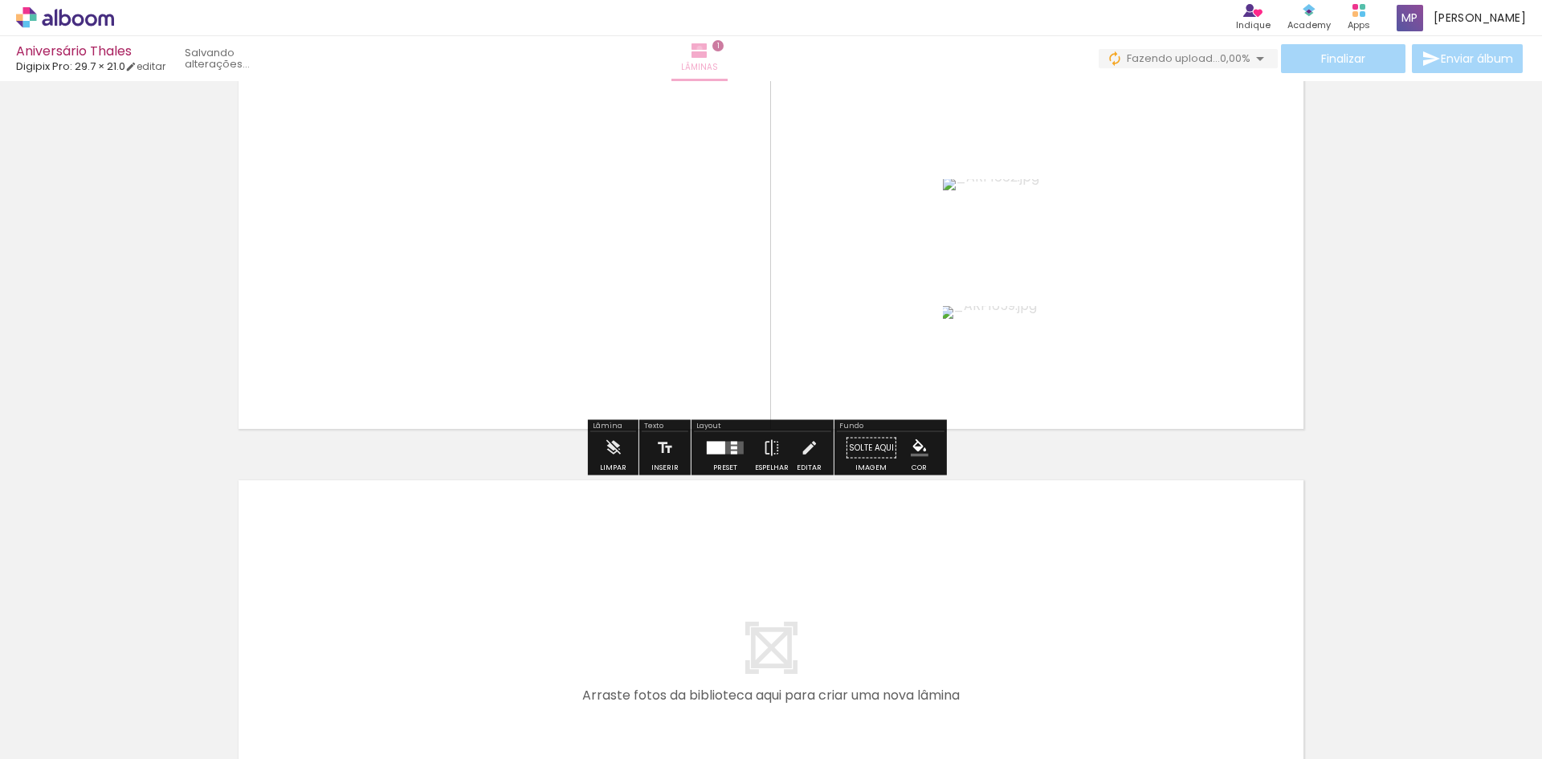
click at [709, 48] on iron-icon at bounding box center [699, 50] width 19 height 19
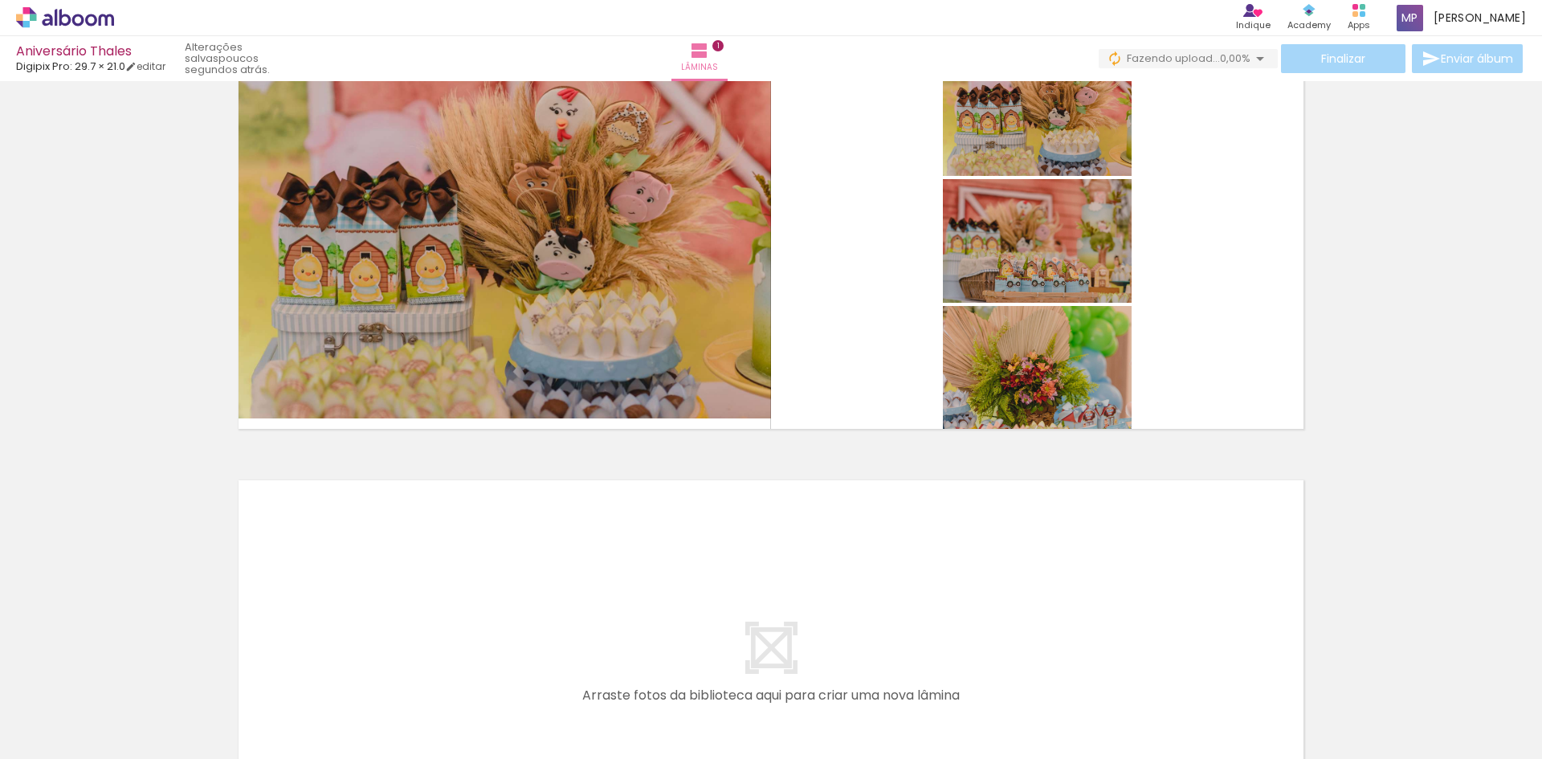
click at [63, 739] on span "Adicionar Fotos" at bounding box center [57, 738] width 48 height 18
click at [0, 0] on input "file" at bounding box center [0, 0] width 0 height 0
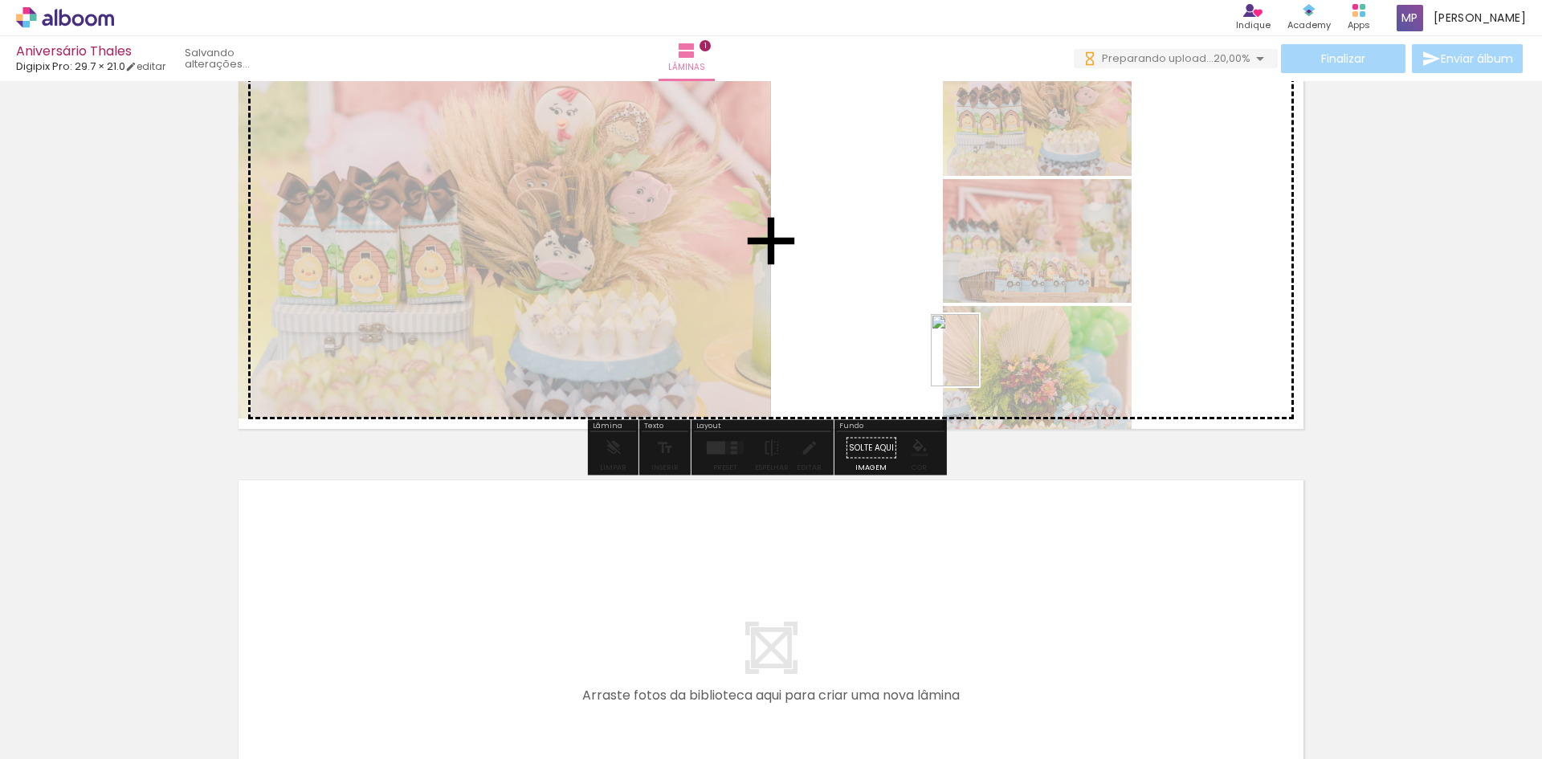
drag, startPoint x: 539, startPoint y: 710, endPoint x: 954, endPoint y: 357, distance: 545.4
click at [957, 354] on quentale-workspace at bounding box center [771, 379] width 1542 height 759
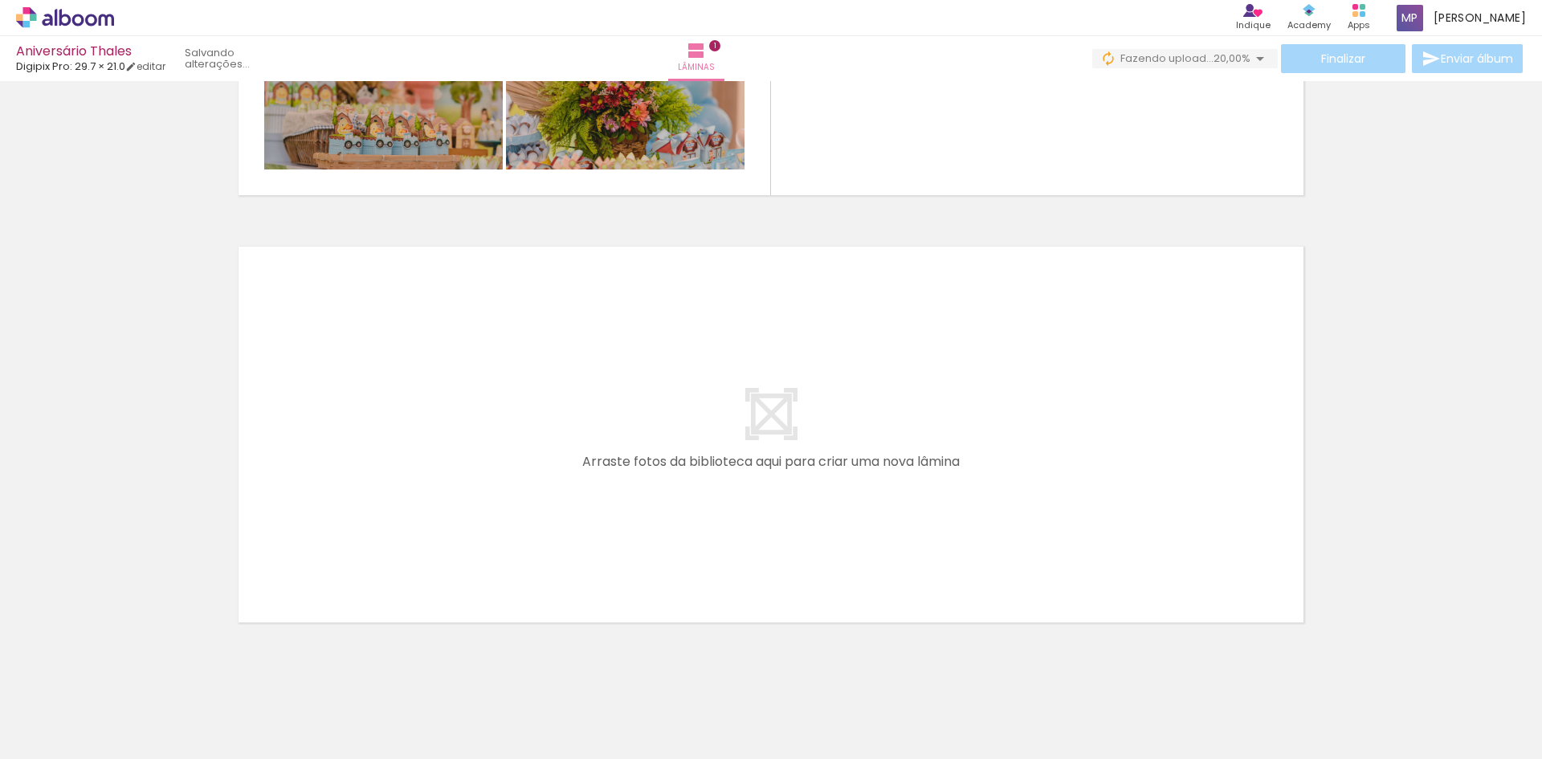
scroll to position [340, 0]
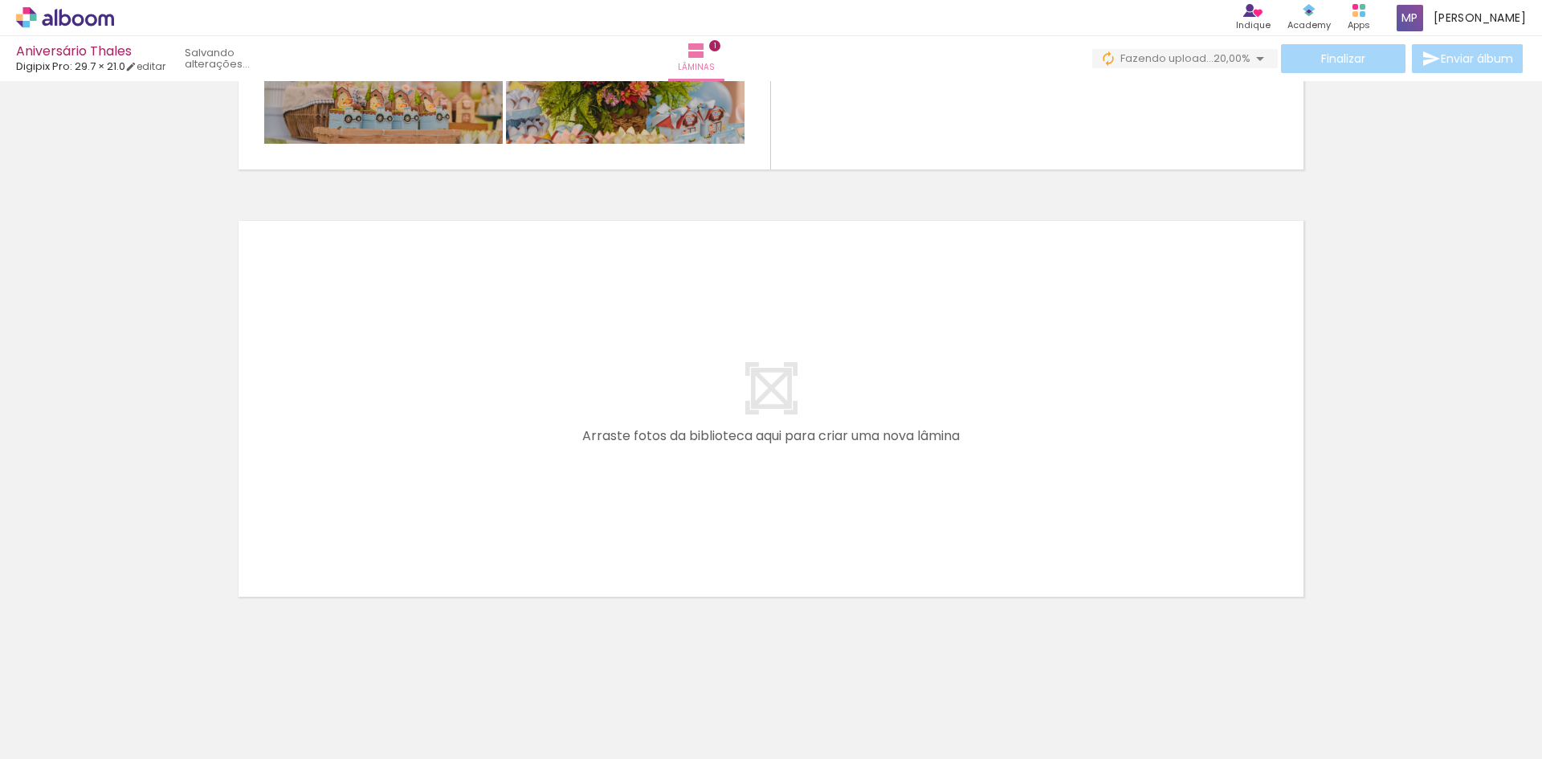
click at [682, 434] on quentale-layouter at bounding box center [771, 408] width 1076 height 387
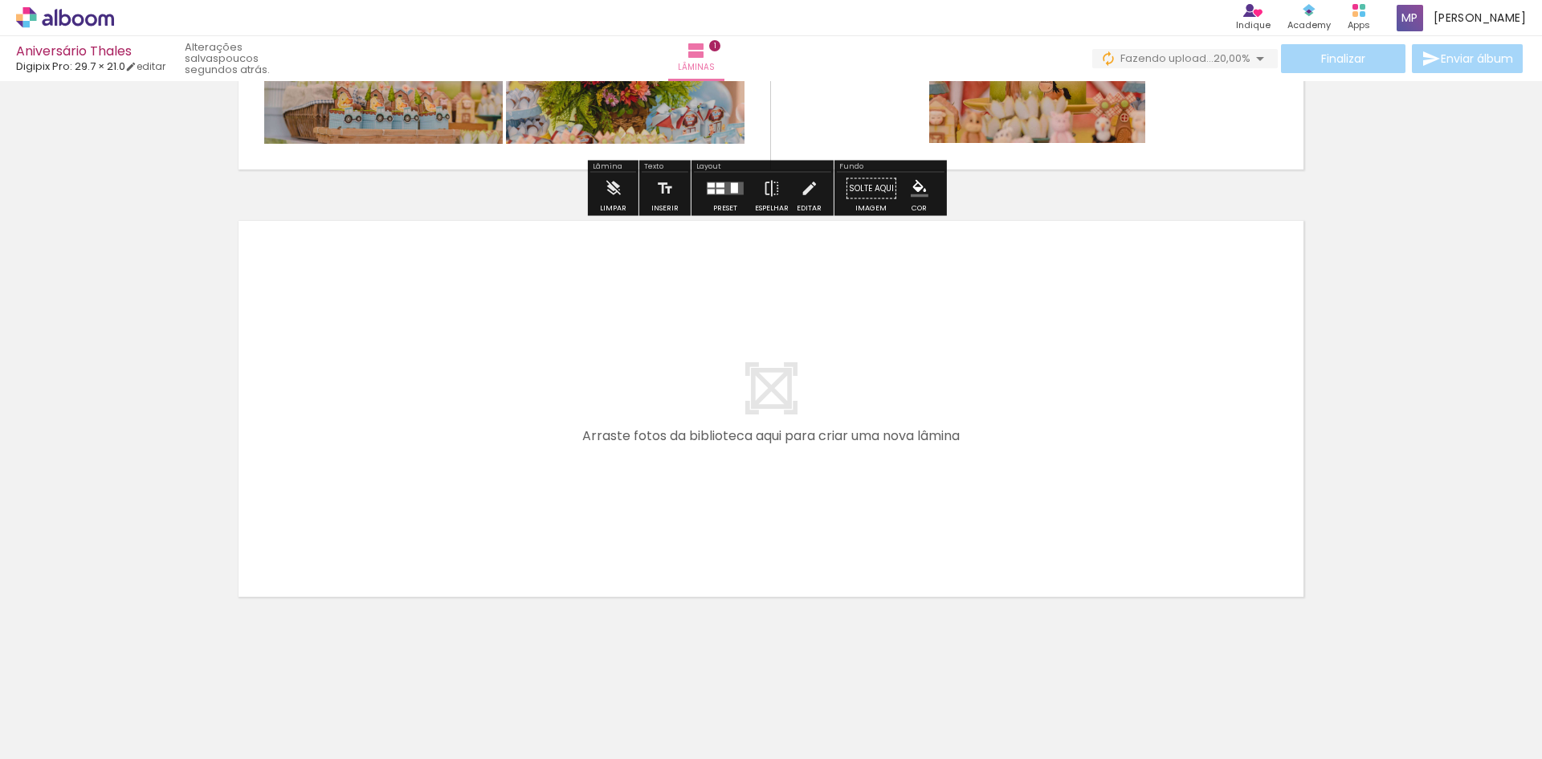
click at [83, 728] on paper-button "Adicionar Fotos" at bounding box center [49, 738] width 78 height 26
click at [0, 0] on input "file" at bounding box center [0, 0] width 0 height 0
